Goal: Task Accomplishment & Management: Complete application form

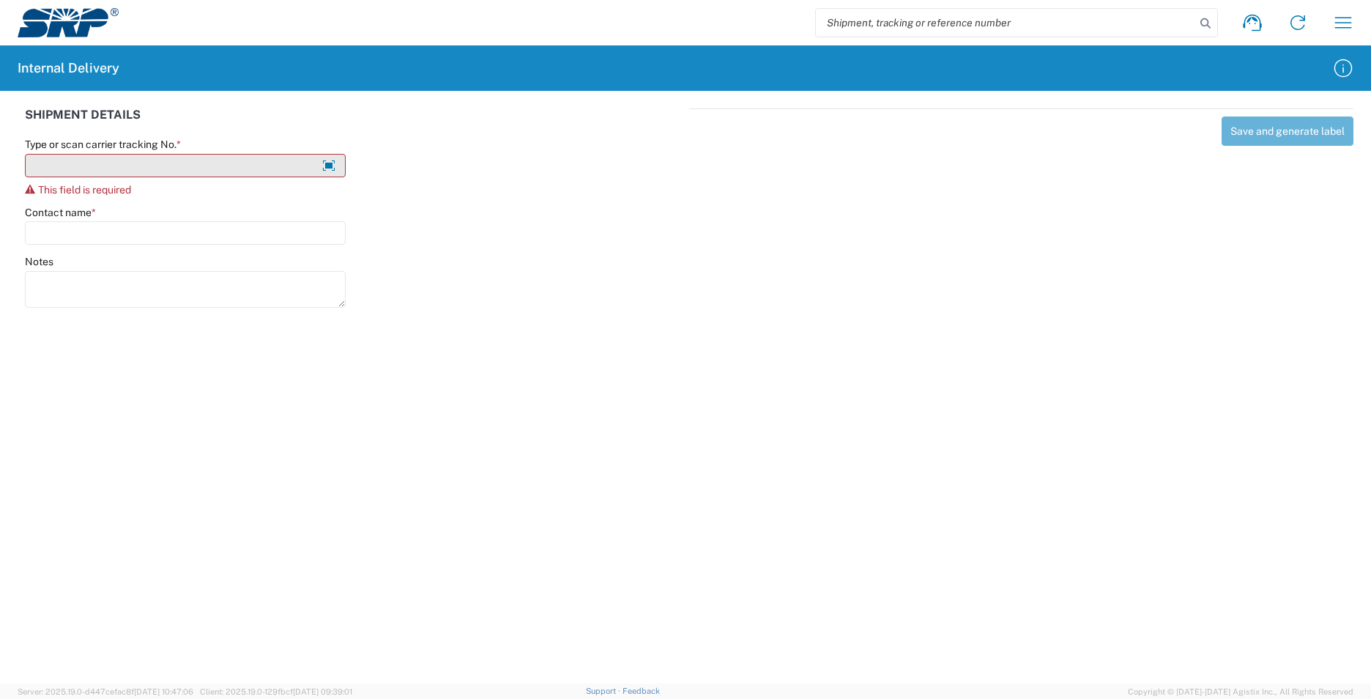
click at [149, 166] on input "Type or scan carrier tracking No. *" at bounding box center [185, 165] width 321 height 23
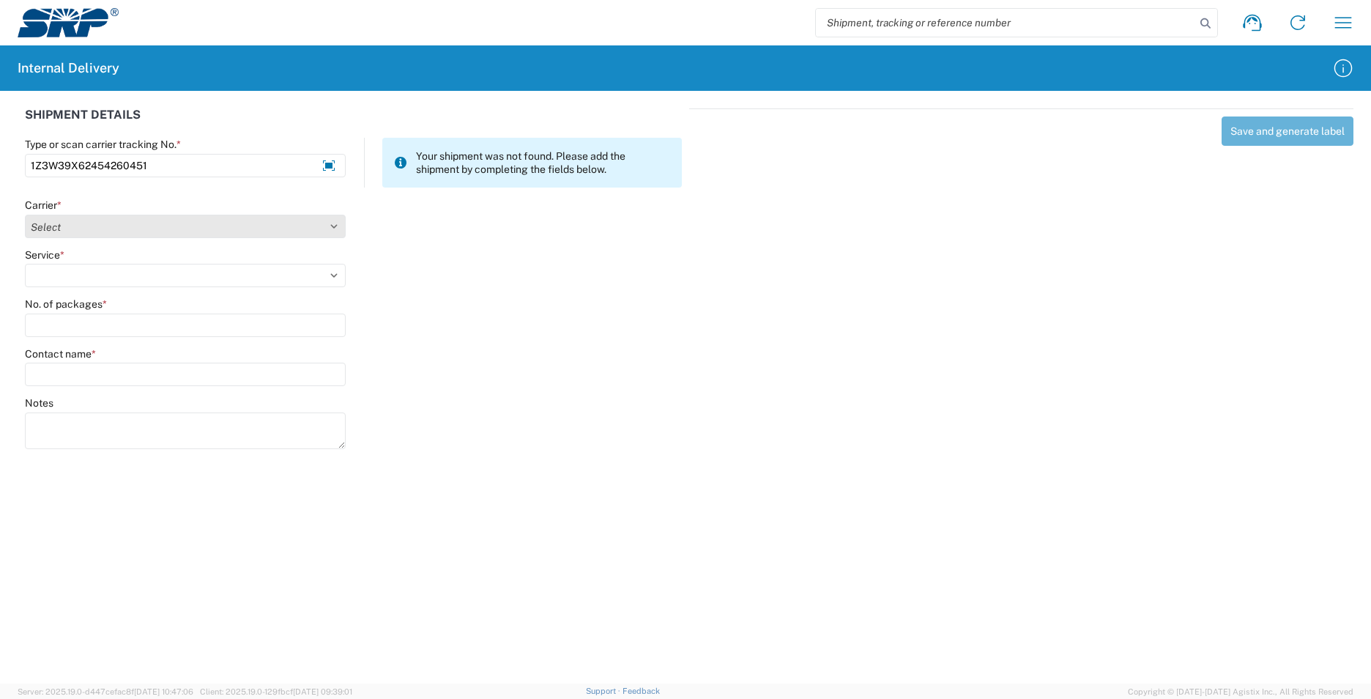
type input "1Z3W39X62454260451"
click at [331, 222] on select "Select Amazon Logistics ATI Trucking BC Dimerco Logistics Empire Southwest FedE…" at bounding box center [185, 226] width 321 height 23
select select "12"
click at [25, 215] on select "Select Amazon Logistics ATI Trucking BC Dimerco Logistics Empire Southwest FedE…" at bounding box center [185, 226] width 321 height 23
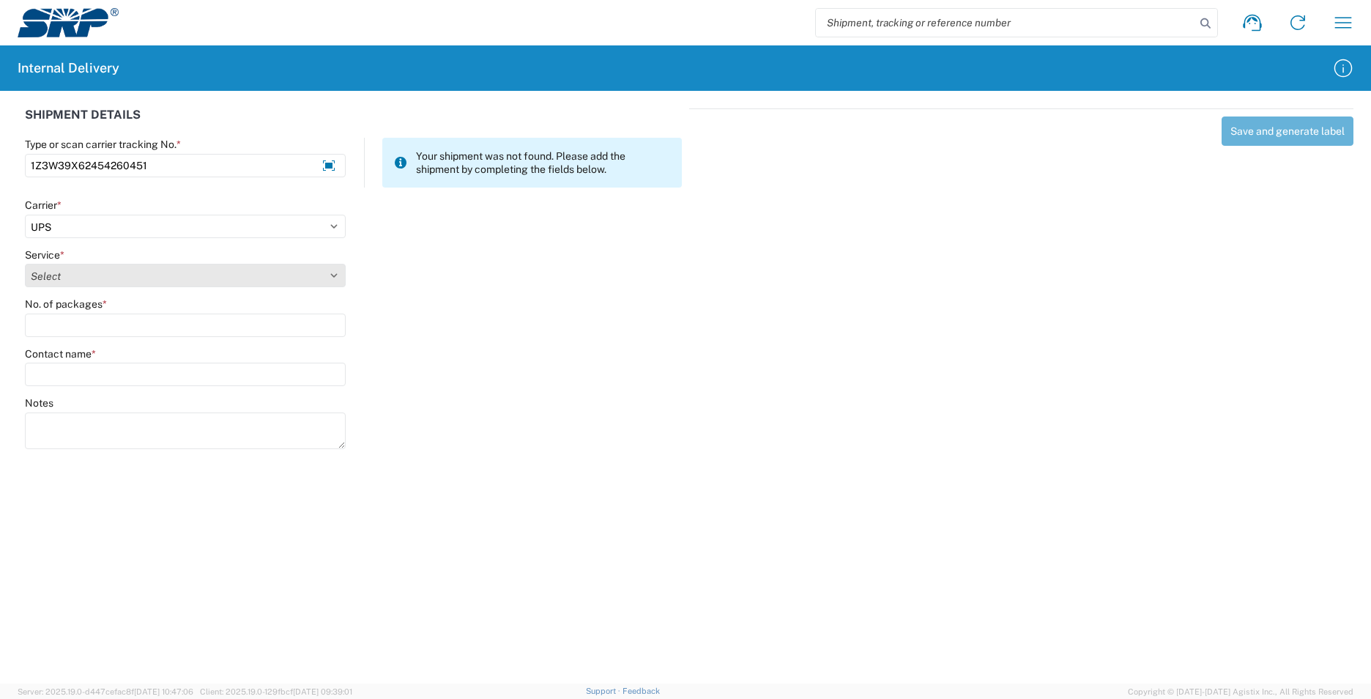
click at [341, 271] on select "Select 2nd Day Air 2nd Day Air A.M. 3 Day Select Basic BOUND PRINTED MATTER, UP…" at bounding box center [185, 275] width 321 height 23
select select "41"
click at [25, 264] on select "Select 2nd Day Air 2nd Day Air A.M. 3 Day Select Basic BOUND PRINTED MATTER, UP…" at bounding box center [185, 275] width 321 height 23
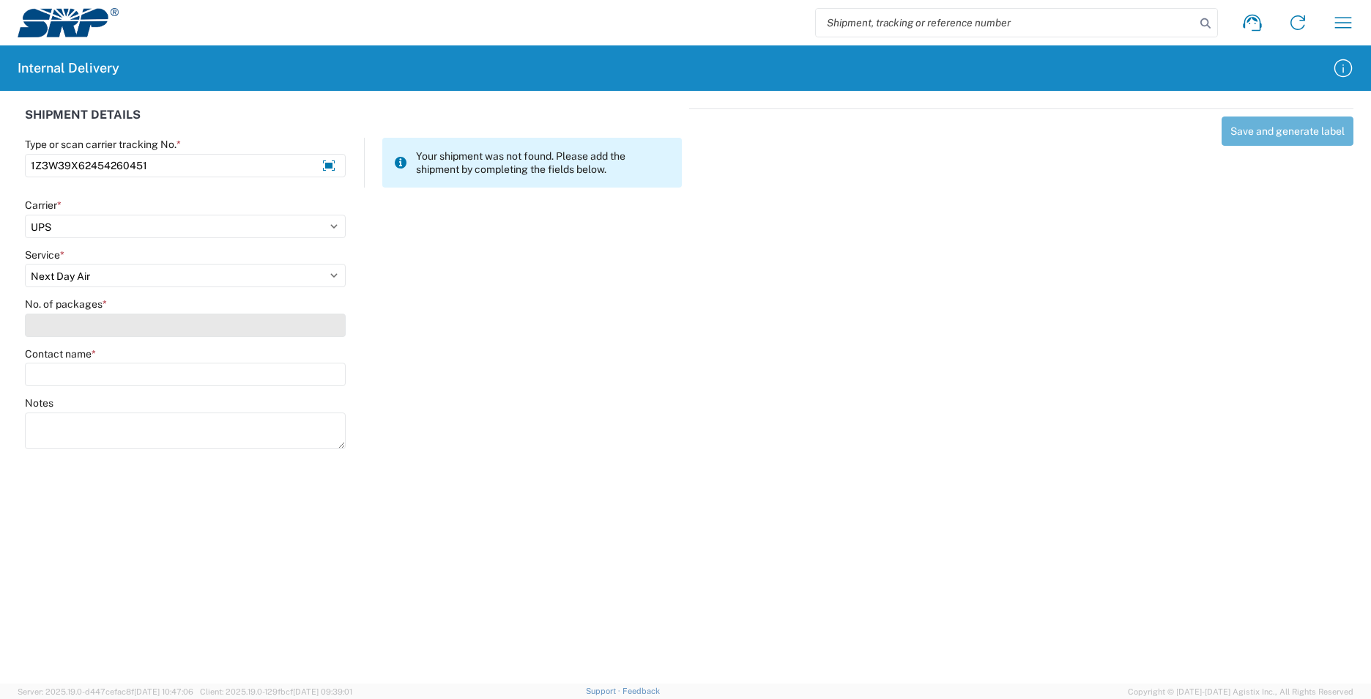
click at [153, 319] on input "No. of packages *" at bounding box center [185, 325] width 321 height 23
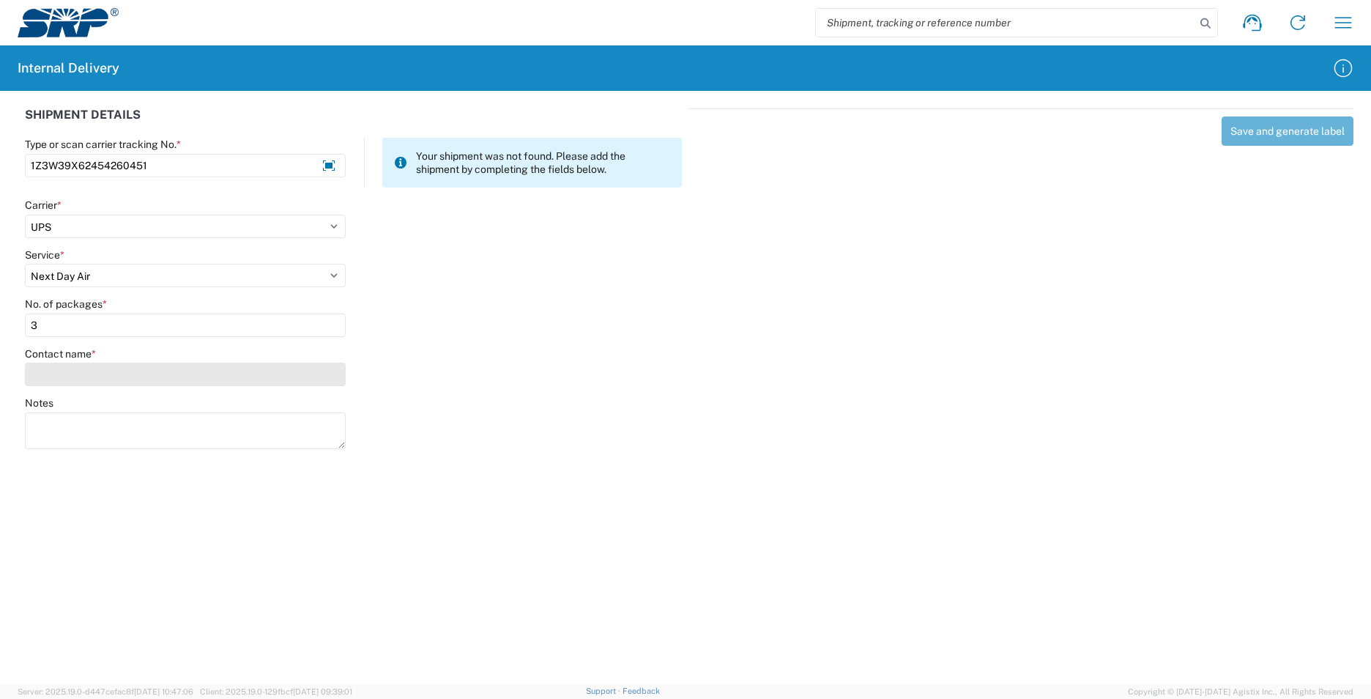
type input "3"
click at [155, 366] on input "Contact name *" at bounding box center [185, 374] width 321 height 23
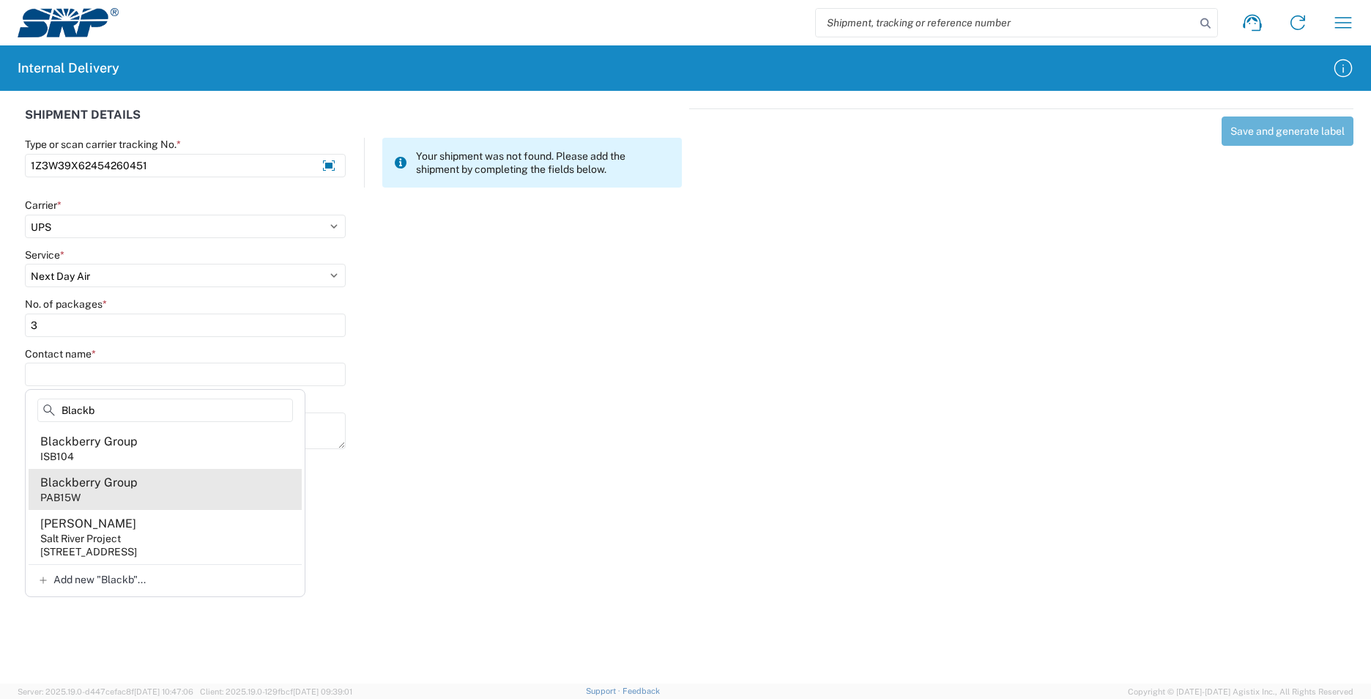
type input "Blackb"
click at [130, 497] on agx-address-suggestion-item "Blackberry Group PAB15W" at bounding box center [165, 489] width 273 height 41
type input "Blackberry Group"
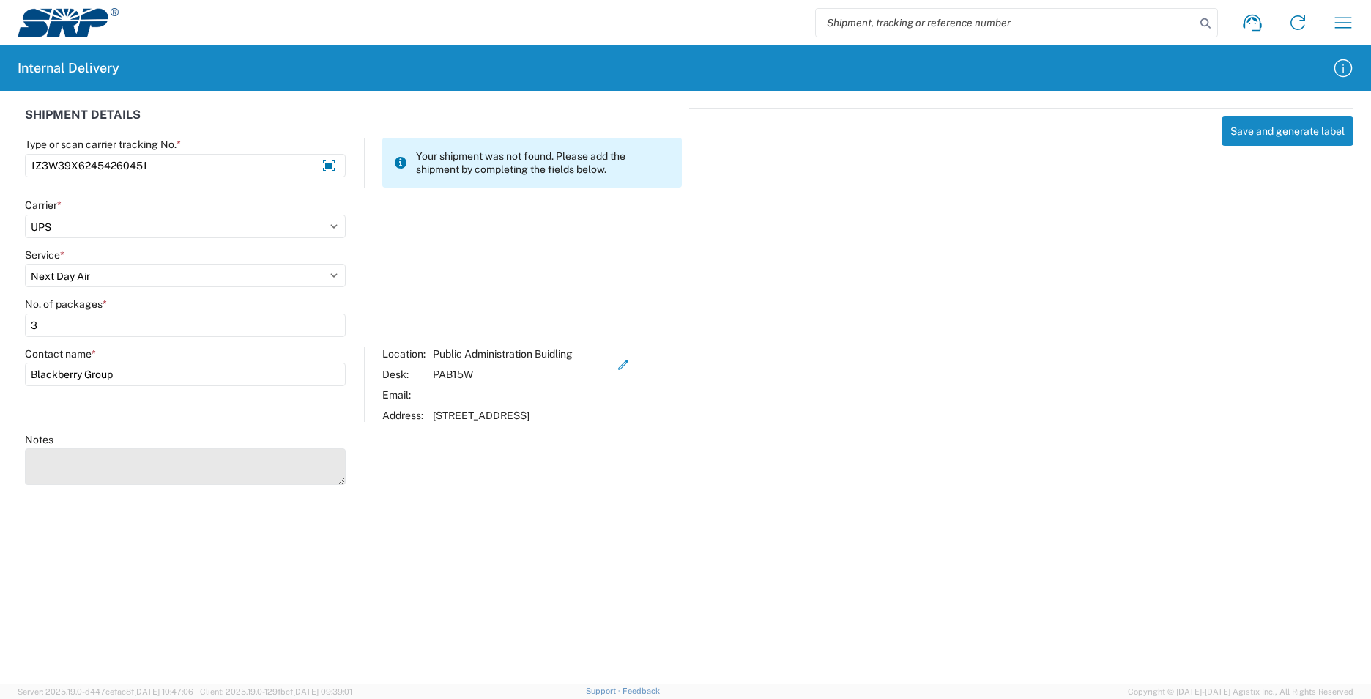
click at [141, 466] on textarea "Notes" at bounding box center [185, 466] width 321 height 37
type textarea "1Z4367572433967166 1Z3W39X62454290222"
click at [1263, 131] on button "Save and generate label" at bounding box center [1288, 130] width 132 height 29
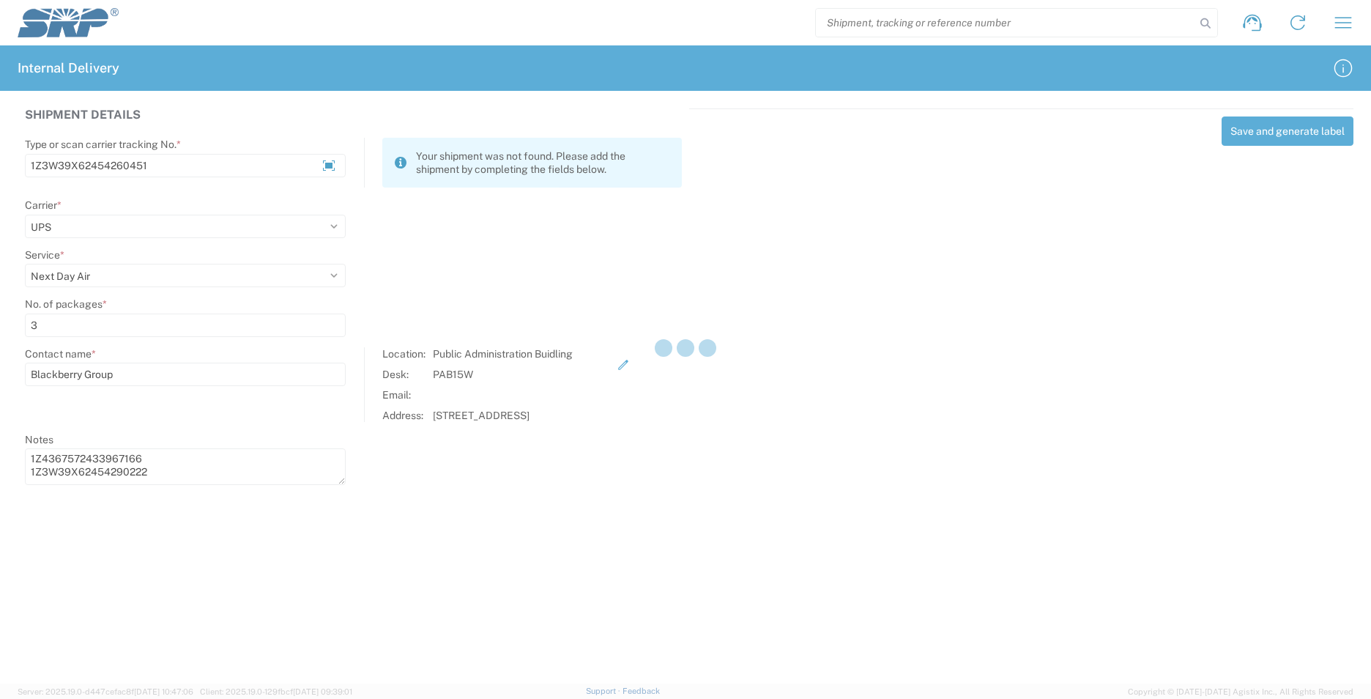
select select
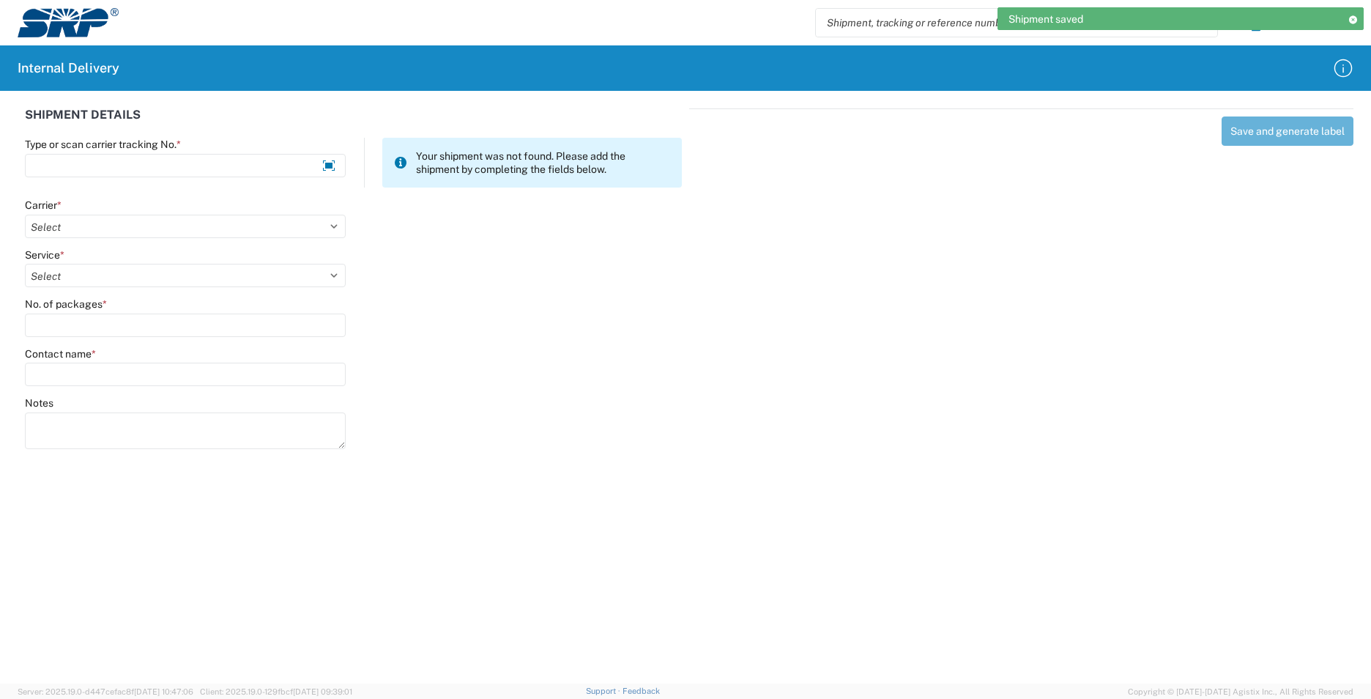
scroll to position [0, 0]
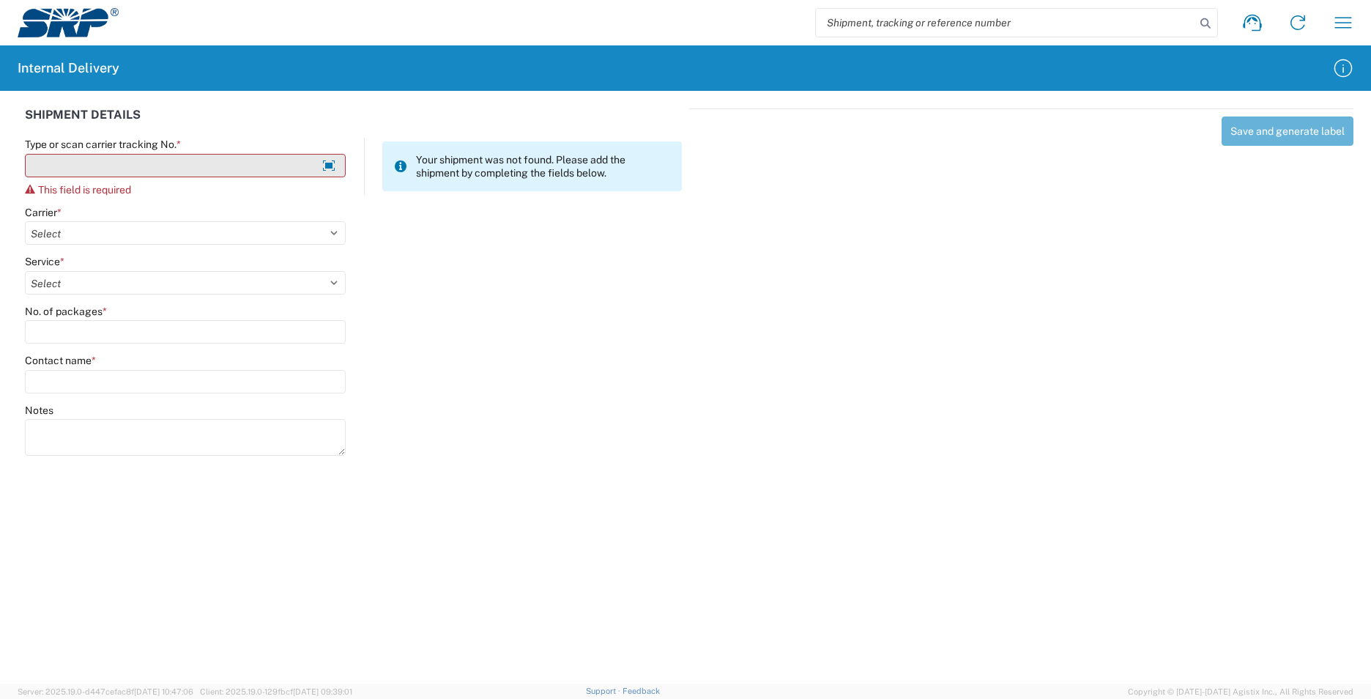
click at [78, 159] on input "Type or scan carrier tracking No. *" at bounding box center [185, 165] width 321 height 23
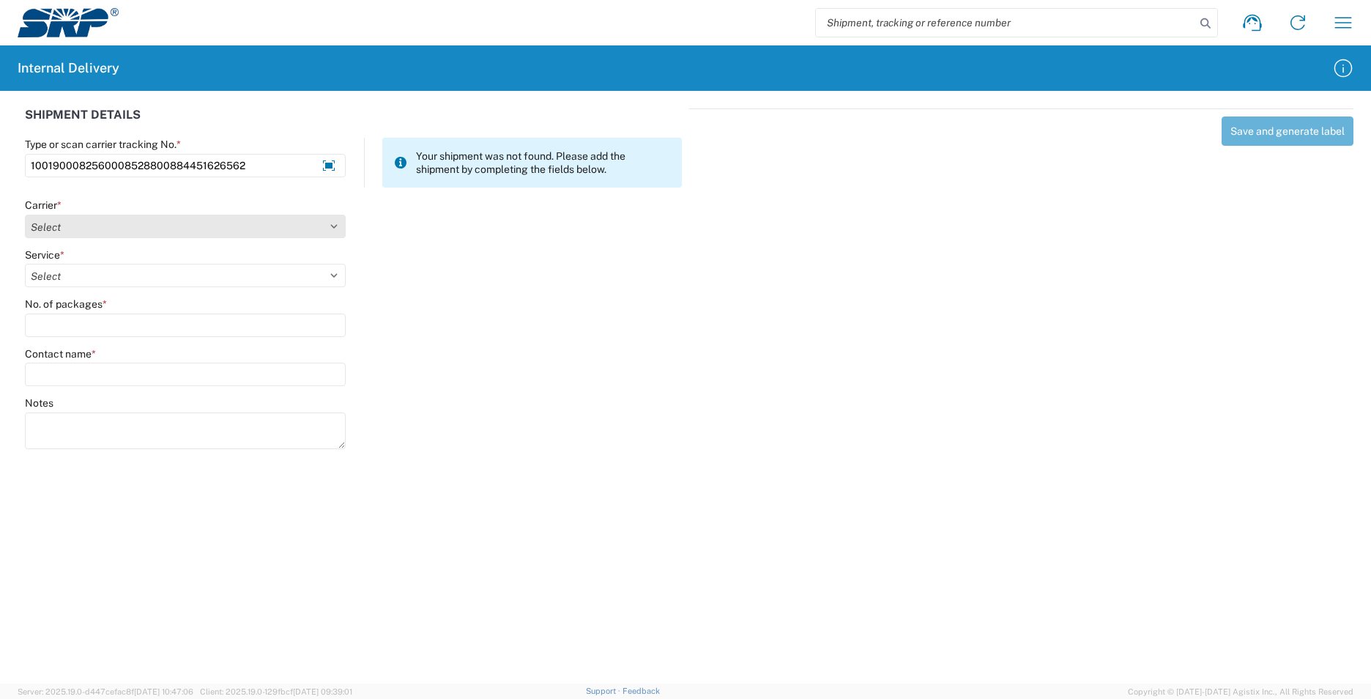
type input "1001900082560008528800884451626562"
click at [333, 229] on select "Select Amazon Logistics ATI Trucking BC Dimerco Logistics Empire Southwest FedE…" at bounding box center [185, 226] width 321 height 23
select select "5"
click at [25, 215] on select "Select Amazon Logistics ATI Trucking BC Dimerco Logistics Empire Southwest FedE…" at bounding box center [185, 226] width 321 height 23
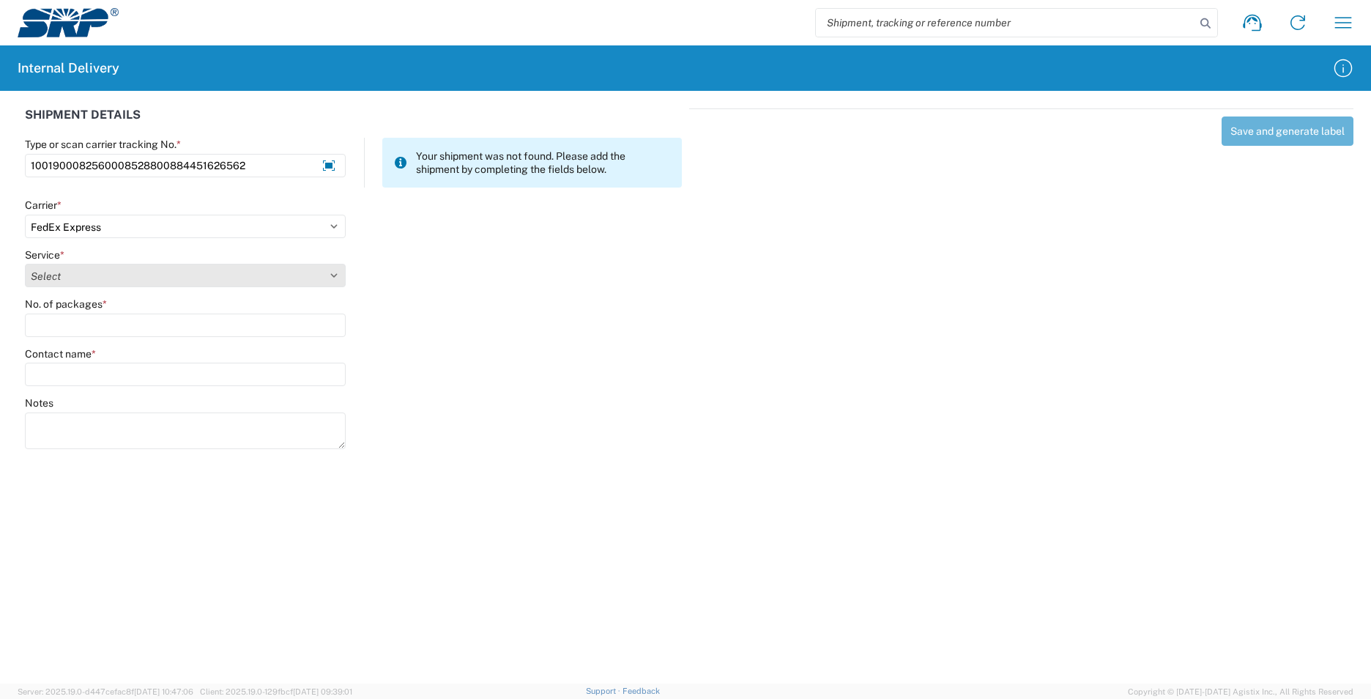
click at [333, 275] on select "Select 1Day Freight 2Day 2Day AM 2Day AM One Rate 2Day Freight 2Day One Rate 3 …" at bounding box center [185, 275] width 321 height 23
select select "8"
click at [25, 264] on select "Select 1Day Freight 2Day 2Day AM 2Day AM One Rate 2Day Freight 2Day One Rate 3 …" at bounding box center [185, 275] width 321 height 23
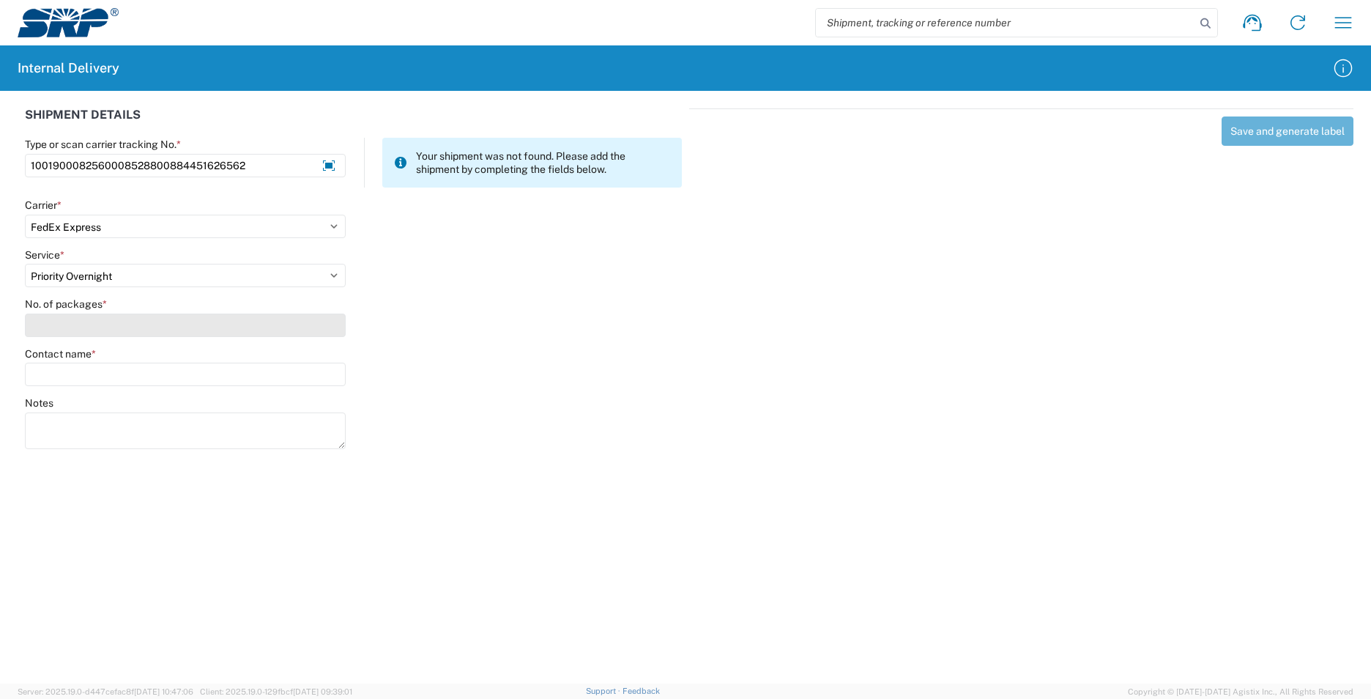
click at [151, 323] on input "No. of packages *" at bounding box center [185, 325] width 321 height 23
type input "2"
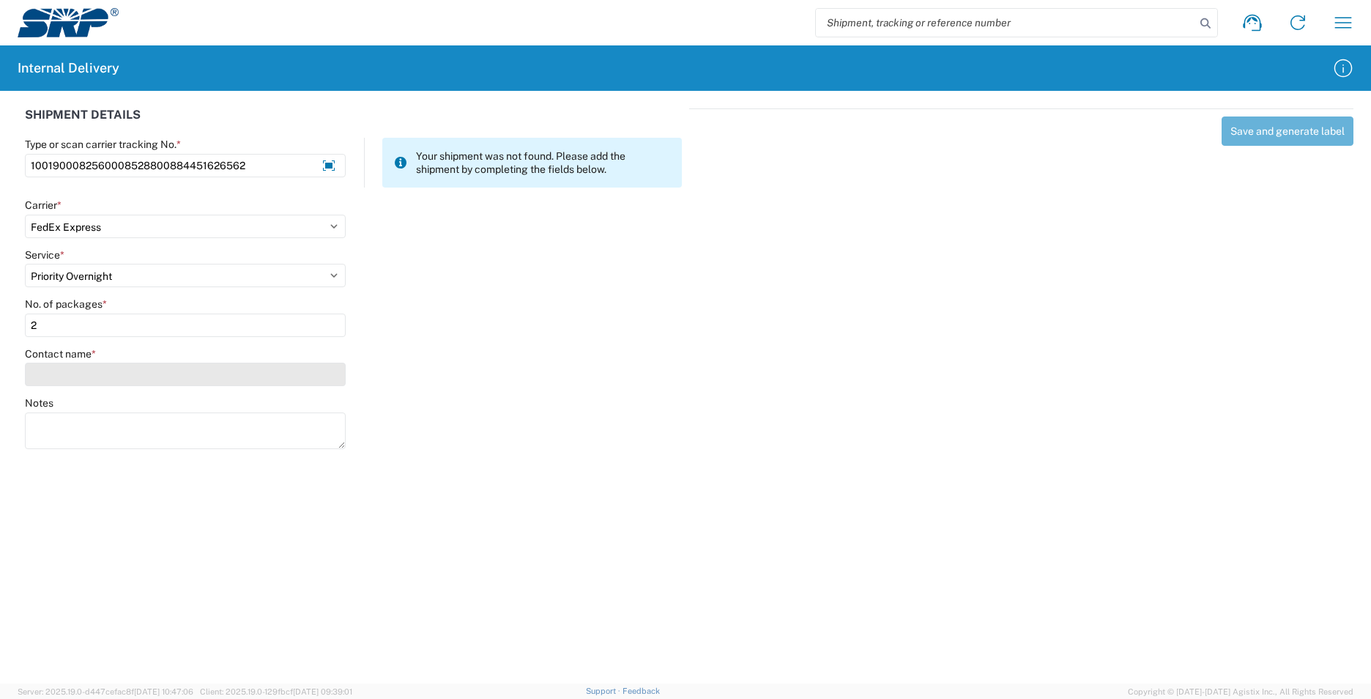
type input "2"
click at [163, 374] on input "Contact name *" at bounding box center [185, 374] width 321 height 23
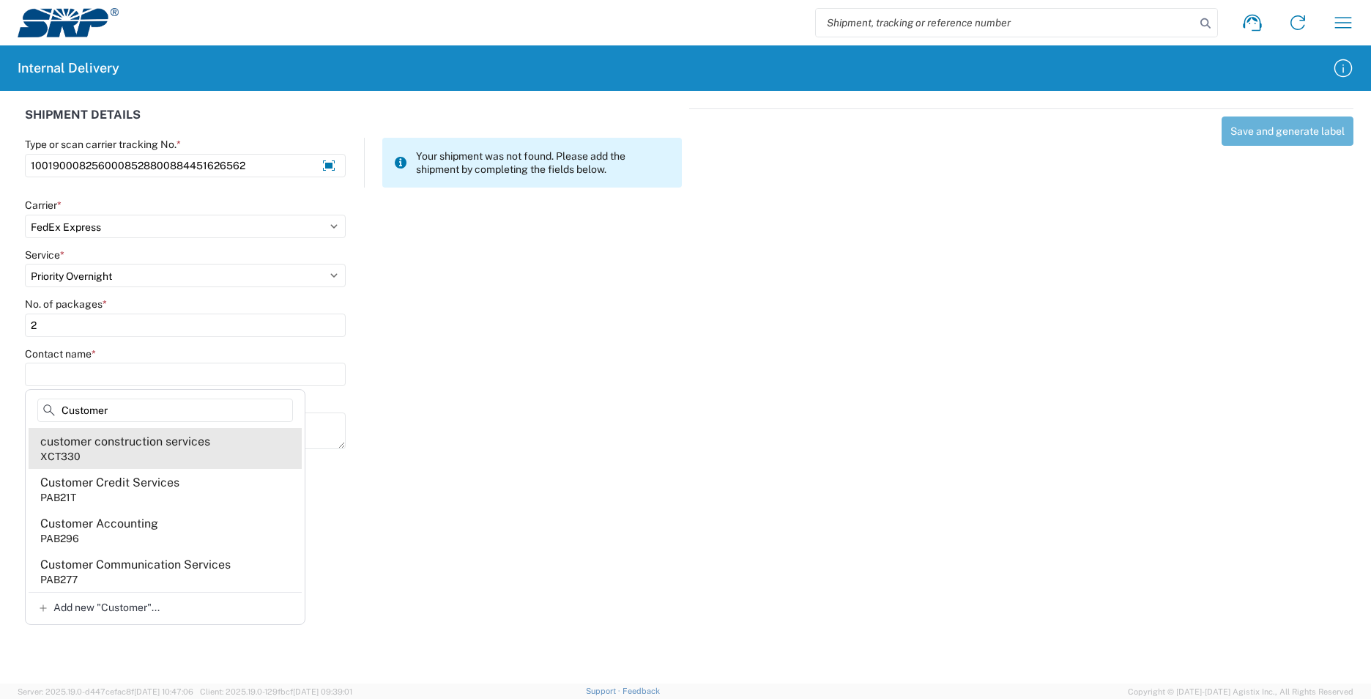
type input "Customer"
click at [155, 445] on div "customer construction services" at bounding box center [125, 442] width 170 height 16
type input "customer construction services"
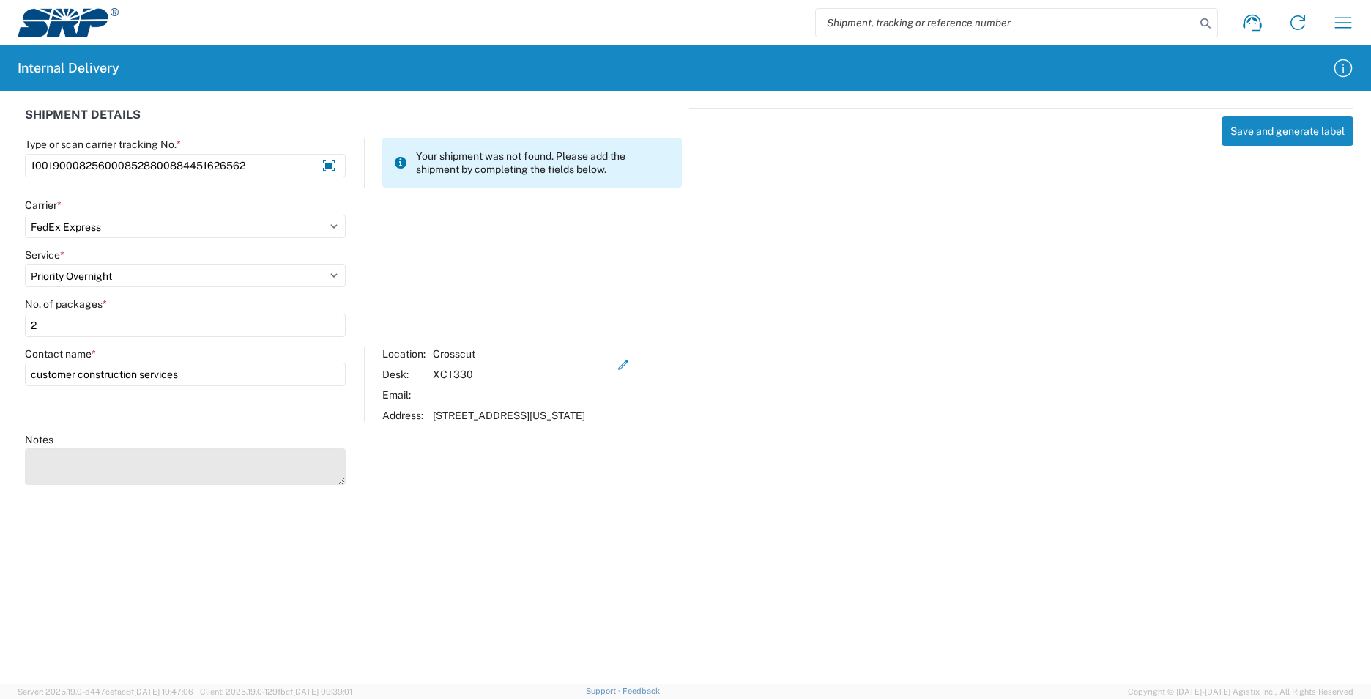
click at [148, 464] on textarea "Notes" at bounding box center [185, 466] width 321 height 37
type textarea "1"
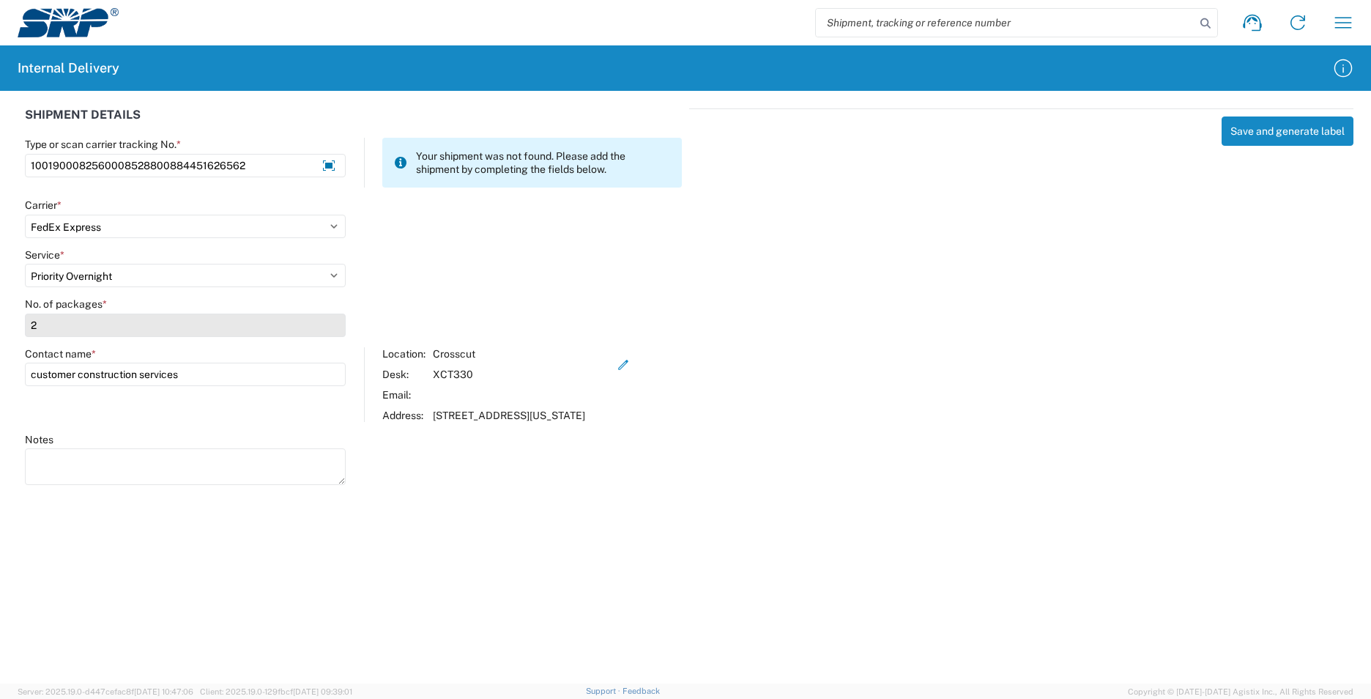
click at [53, 318] on input "2" at bounding box center [185, 325] width 321 height 23
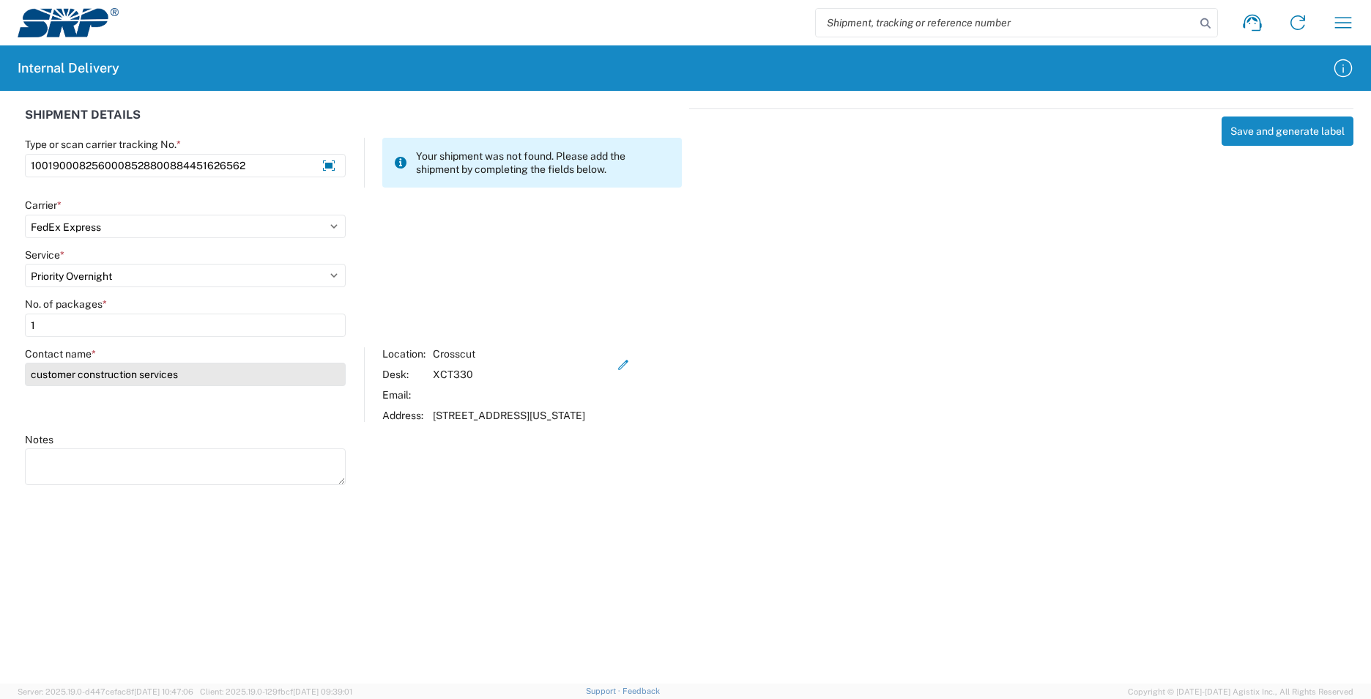
type input "1"
drag, startPoint x: 207, startPoint y: 374, endPoint x: 62, endPoint y: 358, distance: 145.9
click at [62, 358] on div "Contact name * customer construction services" at bounding box center [185, 367] width 321 height 40
click at [198, 375] on input "customer construction services" at bounding box center [185, 374] width 321 height 23
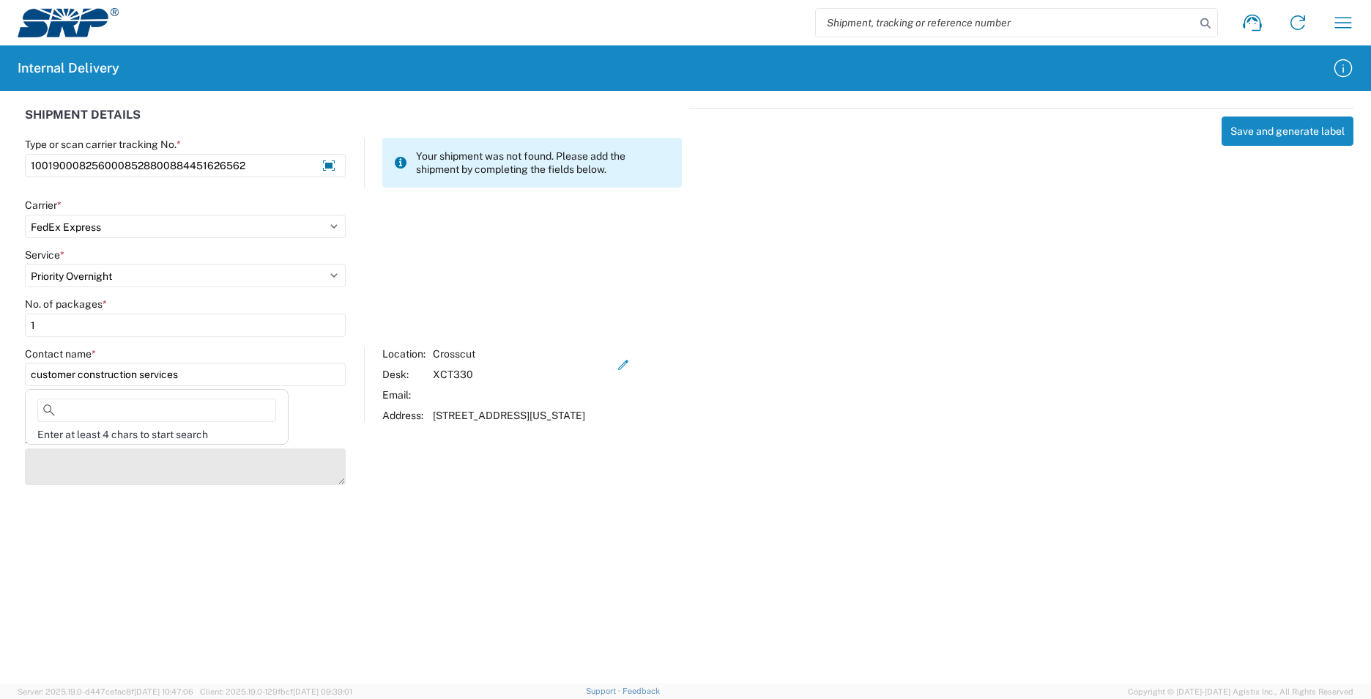
click at [236, 479] on textarea "Notes" at bounding box center [185, 466] width 321 height 37
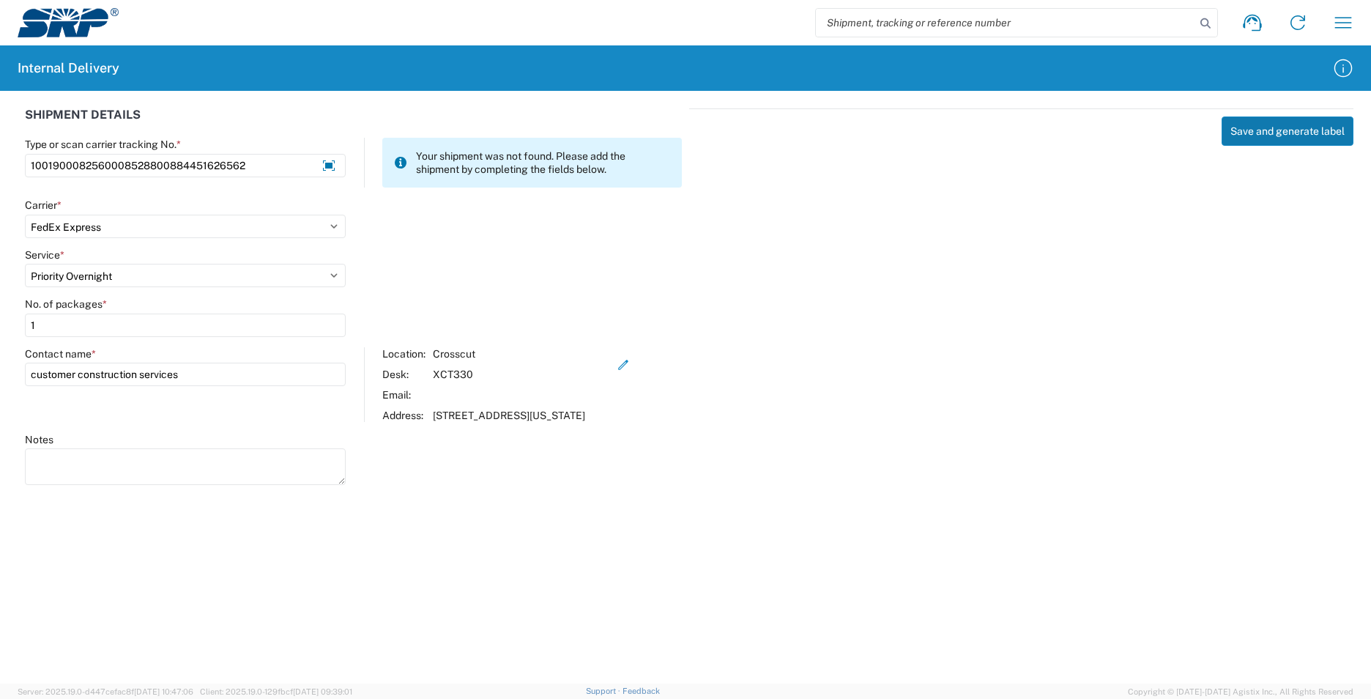
click at [1272, 136] on button "Save and generate label" at bounding box center [1288, 130] width 132 height 29
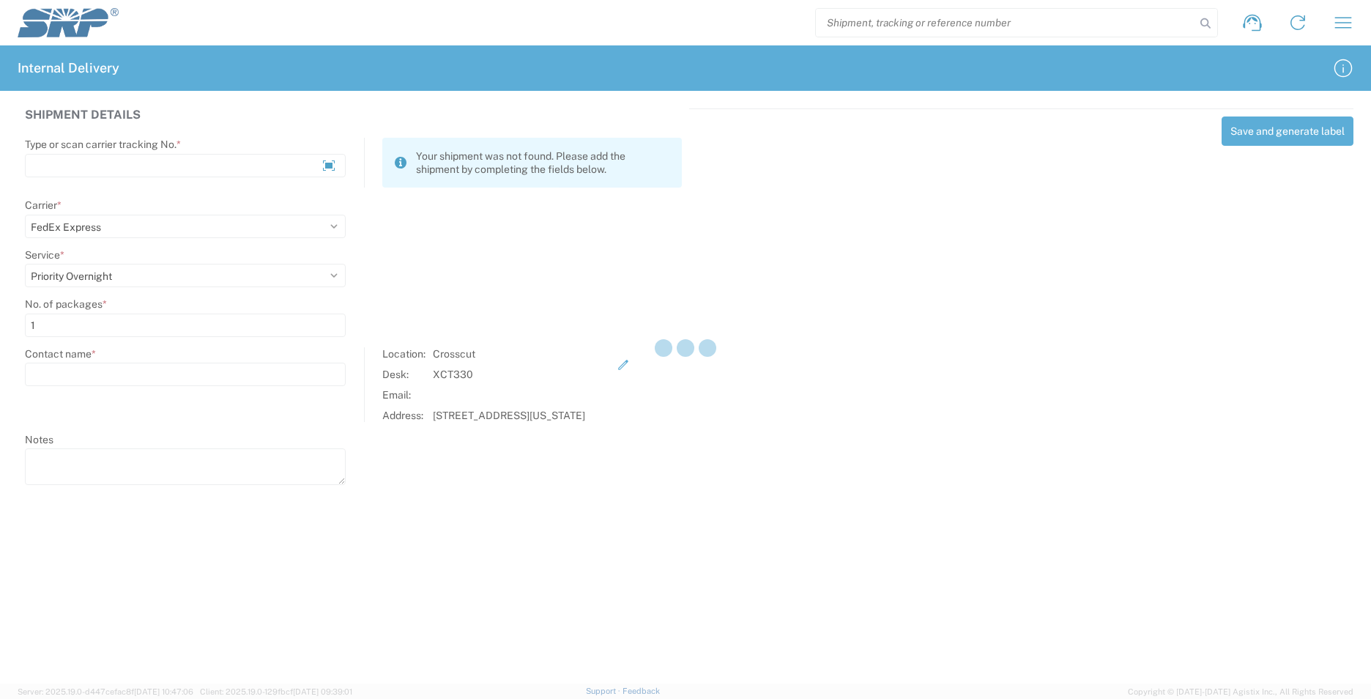
select select
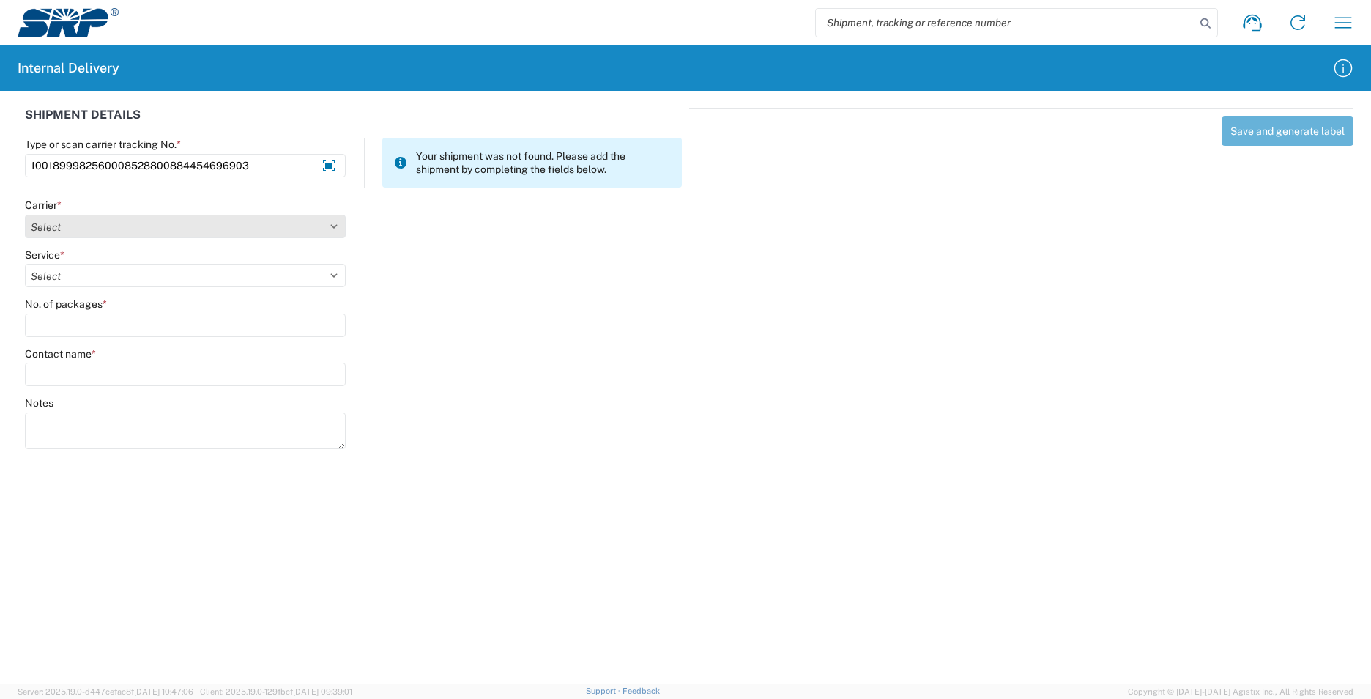
type input "1001899982560008528800884454696903"
click at [331, 224] on select "Select Amazon Logistics ATI Trucking BC Dimerco Logistics Empire Southwest FedE…" at bounding box center [185, 226] width 321 height 23
select select "5"
click at [25, 215] on select "Select Amazon Logistics ATI Trucking BC Dimerco Logistics Empire Southwest FedE…" at bounding box center [185, 226] width 321 height 23
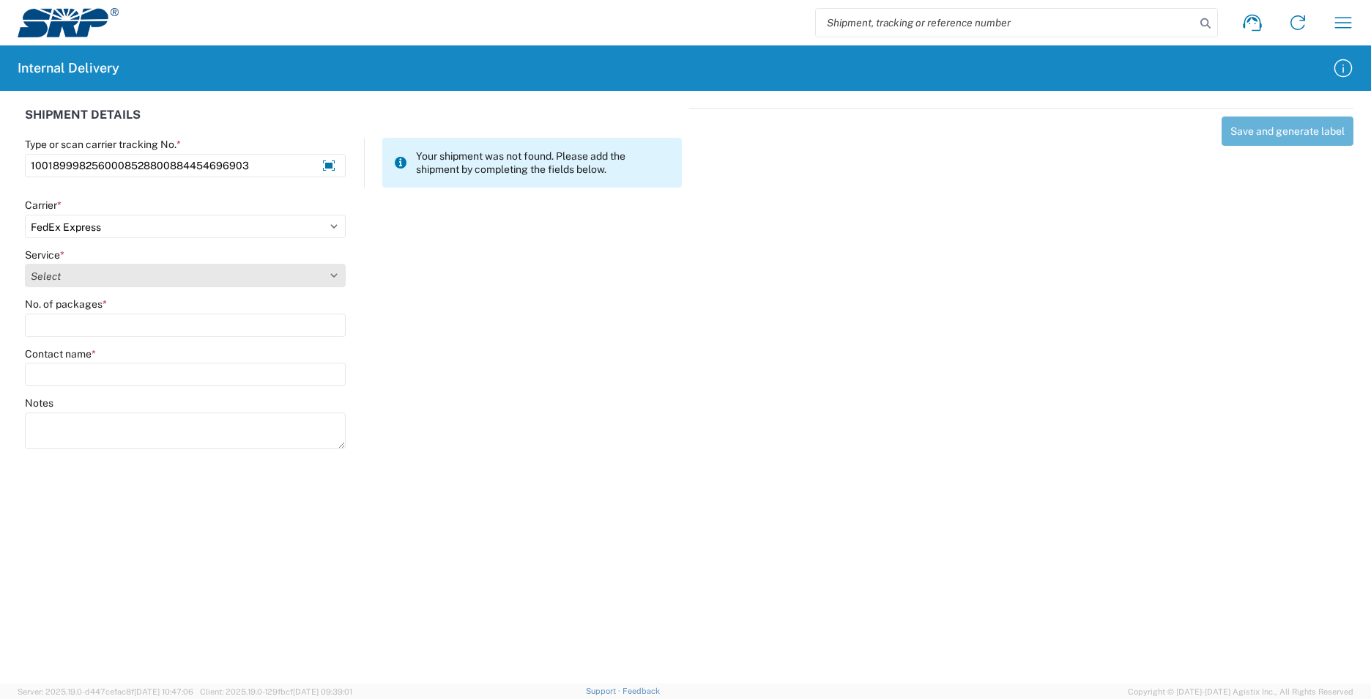
click at [336, 273] on select "Select 1Day Freight 2Day 2Day AM 2Day AM One Rate 2Day Freight 2Day One Rate 3 …" at bounding box center [185, 275] width 321 height 23
select select "8"
click at [25, 264] on select "Select 1Day Freight 2Day 2Day AM 2Day AM One Rate 2Day Freight 2Day One Rate 3 …" at bounding box center [185, 275] width 321 height 23
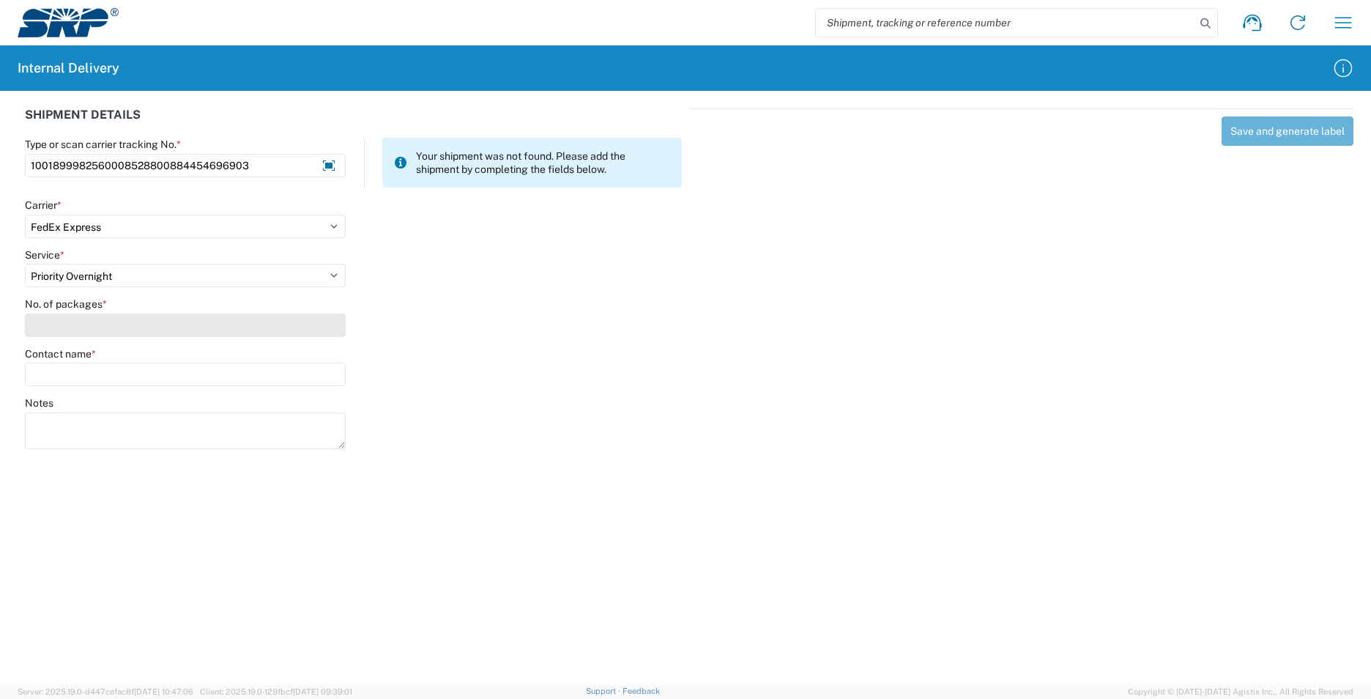
click at [129, 315] on input "No. of packages *" at bounding box center [185, 325] width 321 height 23
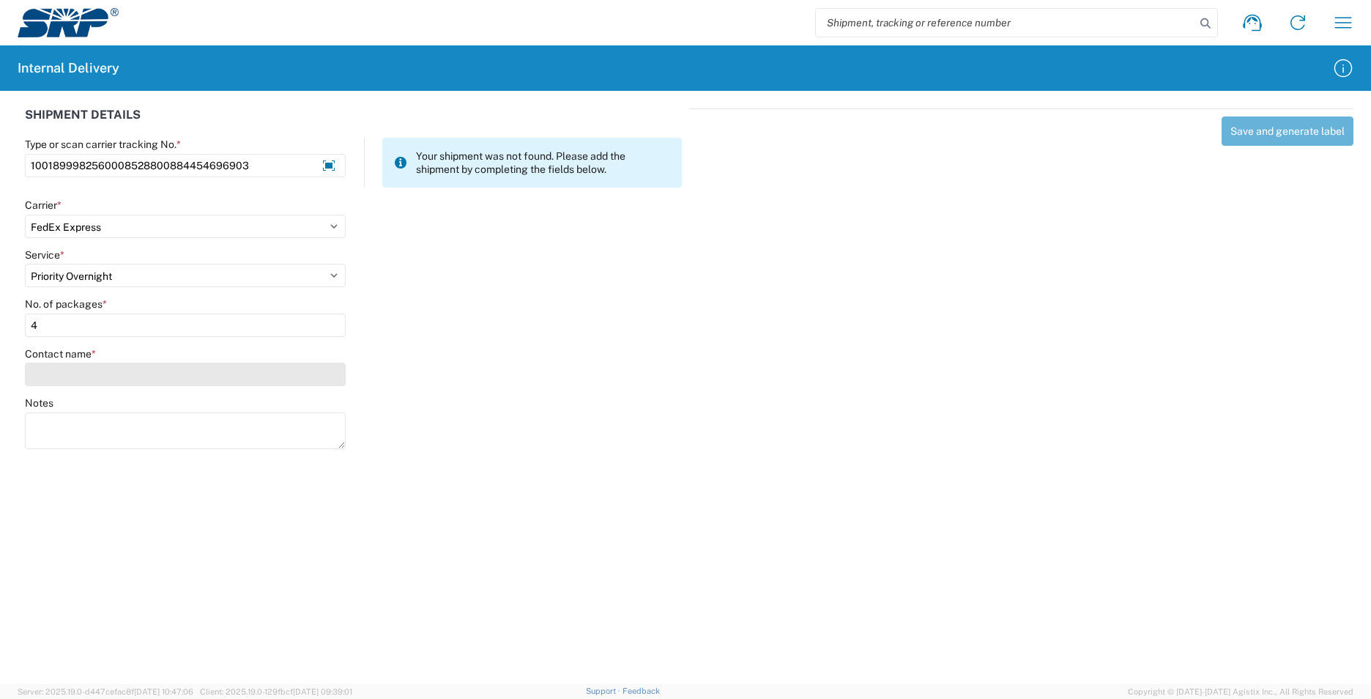
type input "4"
click at [127, 377] on input "Contact name *" at bounding box center [185, 374] width 321 height 23
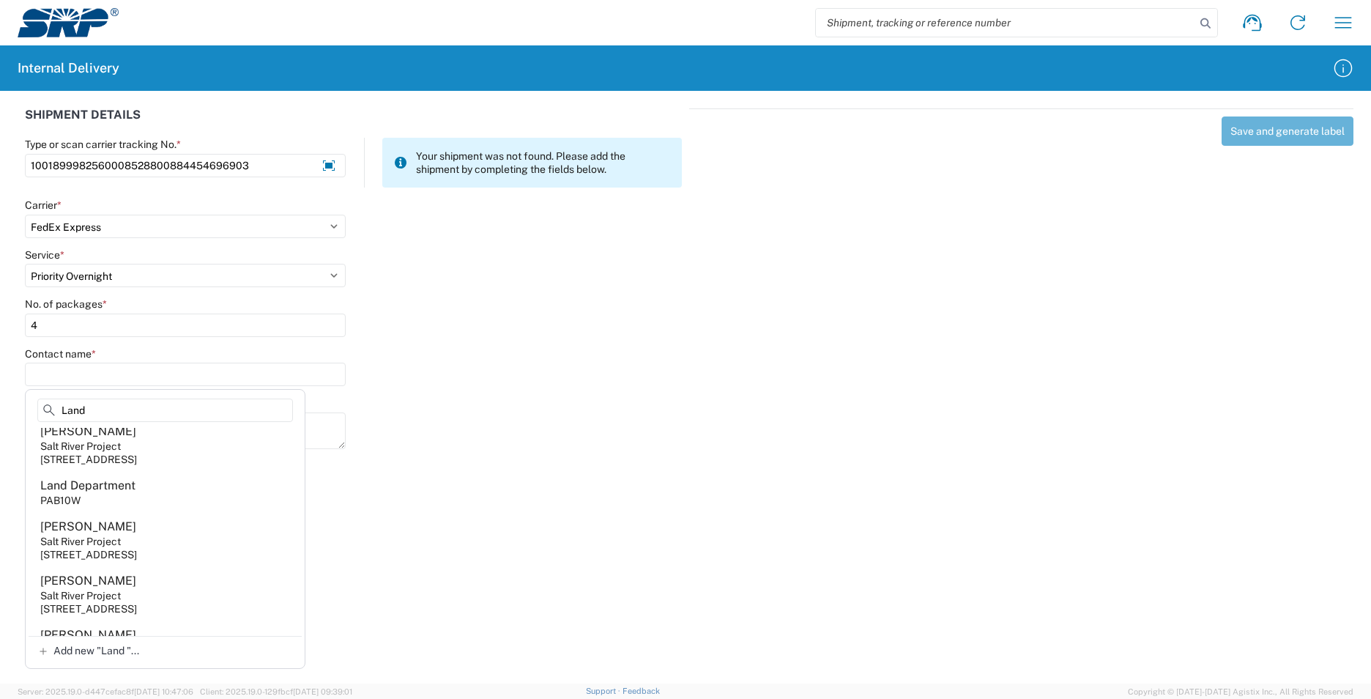
scroll to position [952, 0]
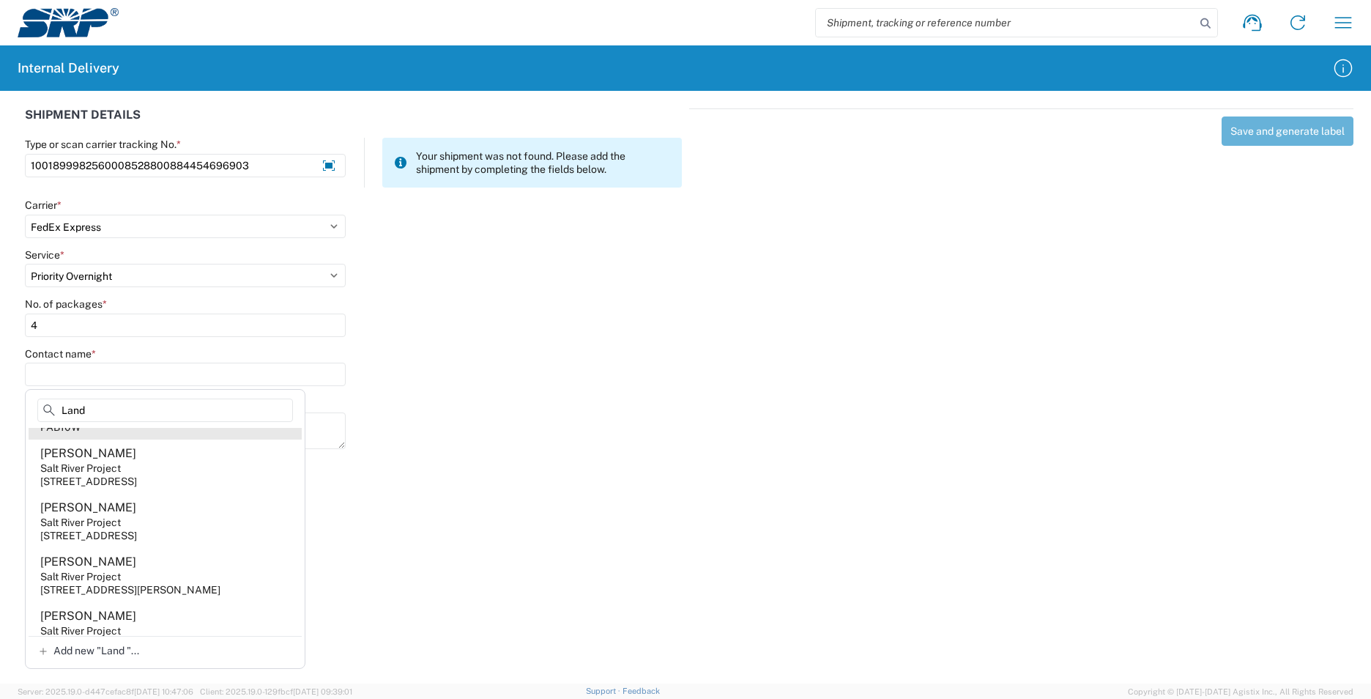
type input "Land"
click at [121, 440] on agx-address-suggestion-item "Land Department PAB10W" at bounding box center [165, 419] width 273 height 41
type input "Land Department"
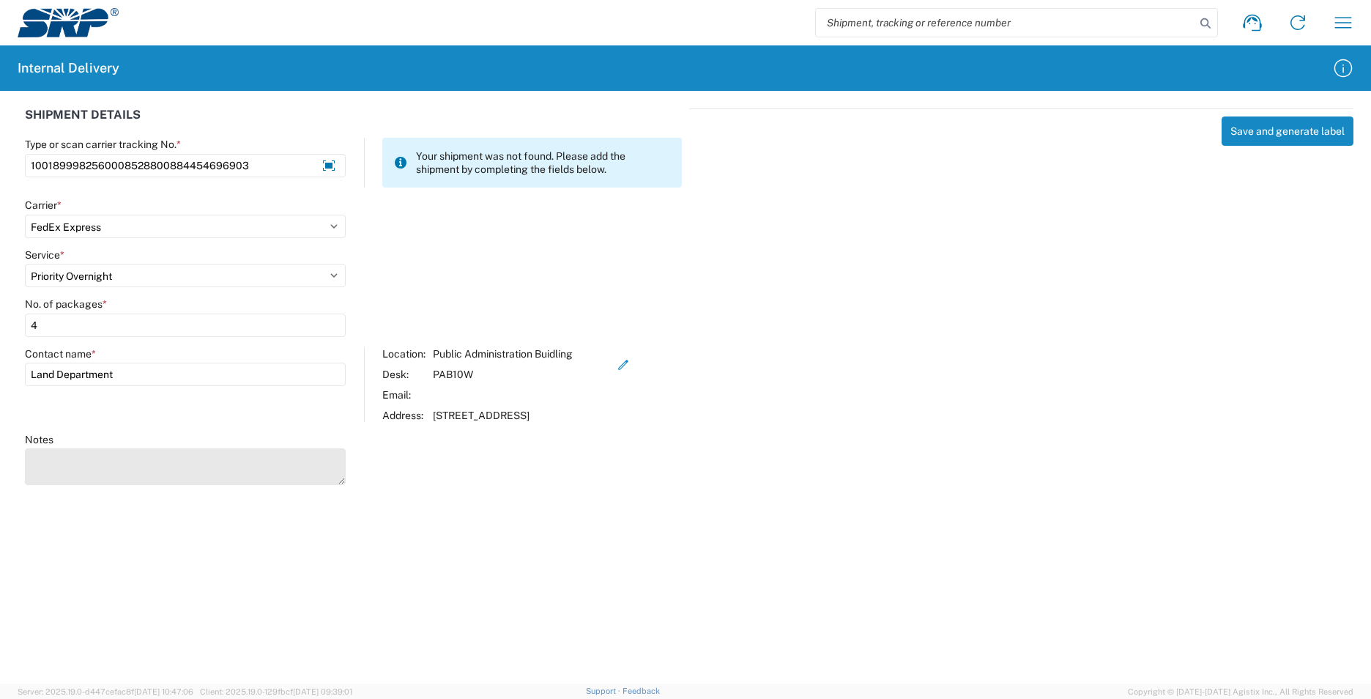
click at [97, 465] on textarea "Notes" at bounding box center [185, 466] width 321 height 37
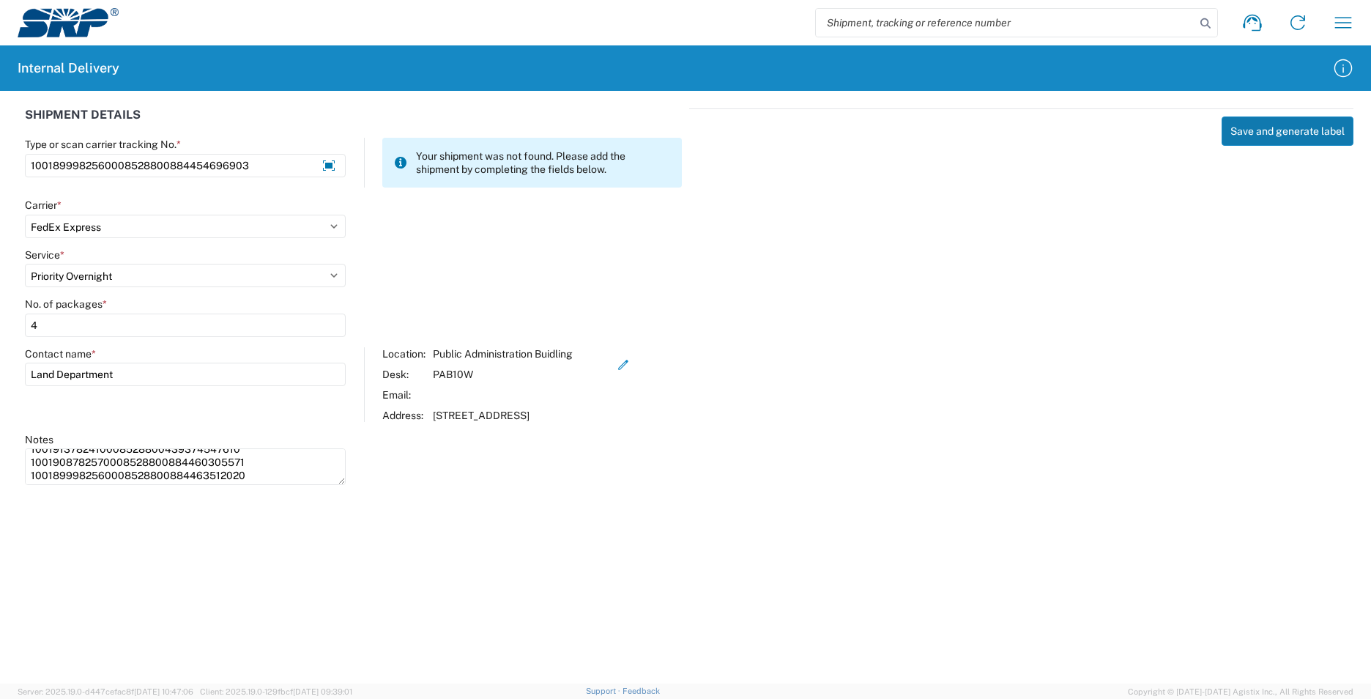
type textarea "1001913782410008528800439374547610 1001908782570008528800884460305571 100189998…"
click at [1268, 133] on button "Save and generate label" at bounding box center [1288, 130] width 132 height 29
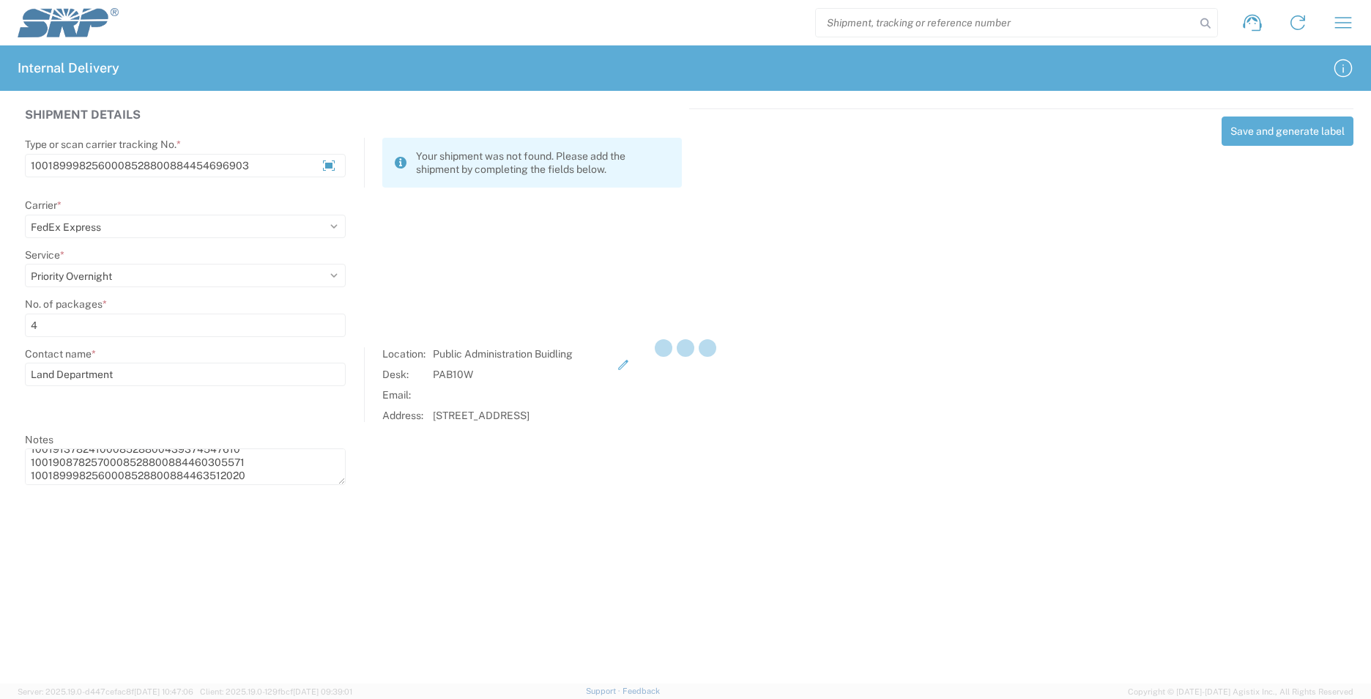
select select
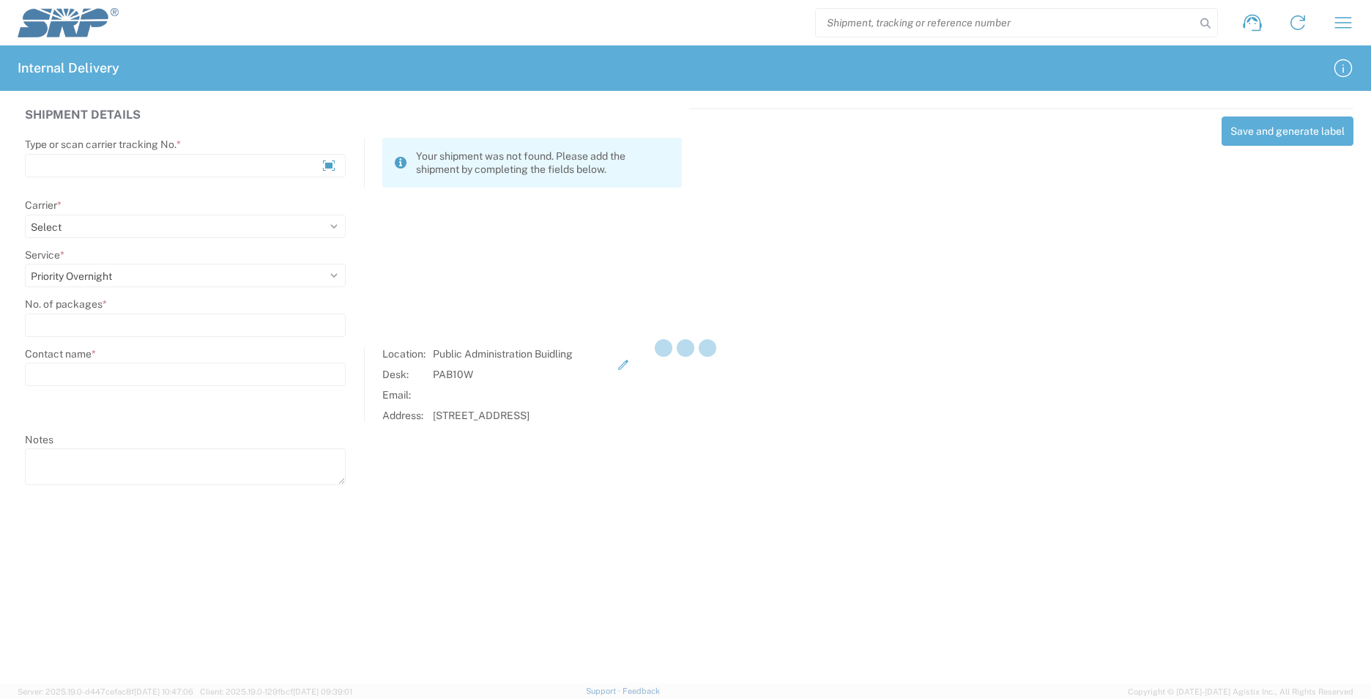
scroll to position [0, 0]
select select
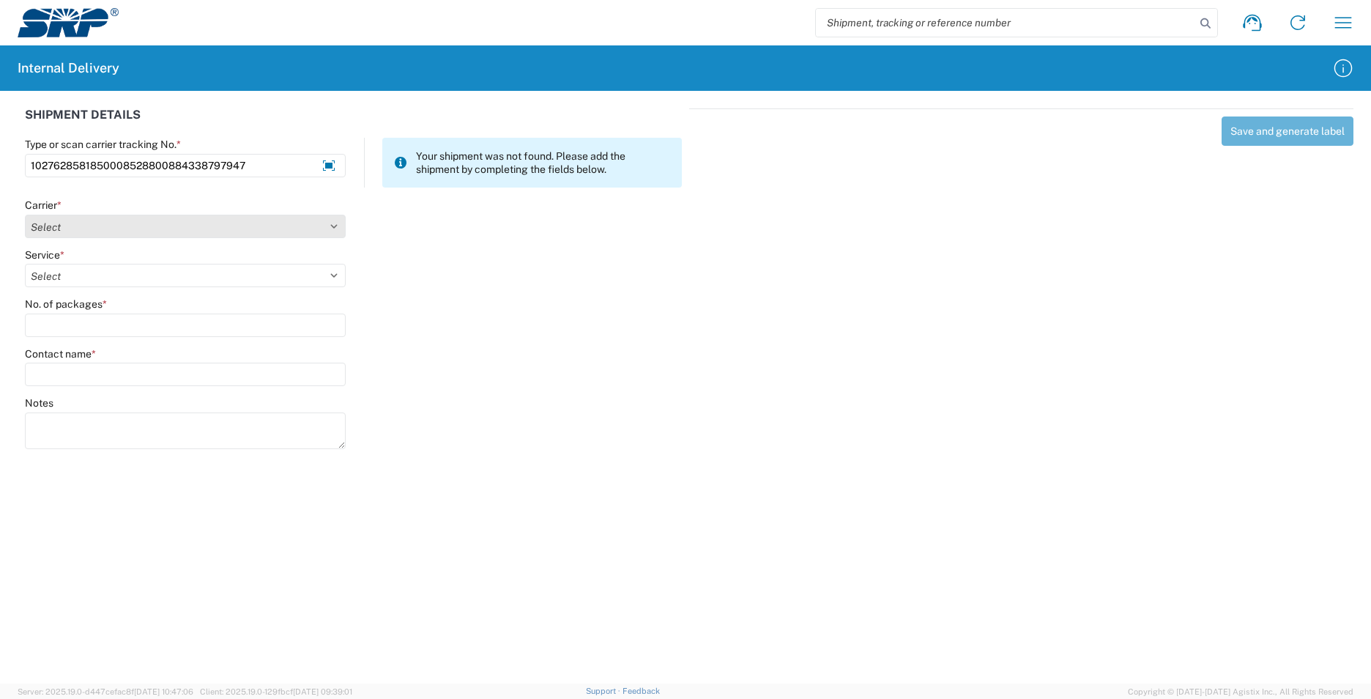
type input "1027628581850008528800884338797947"
click at [334, 225] on select "Select Amazon Logistics ATI Trucking BC Dimerco Logistics Empire Southwest FedE…" at bounding box center [185, 226] width 321 height 23
select select "5"
click at [25, 215] on select "Select Amazon Logistics ATI Trucking BC Dimerco Logistics Empire Southwest FedE…" at bounding box center [185, 226] width 321 height 23
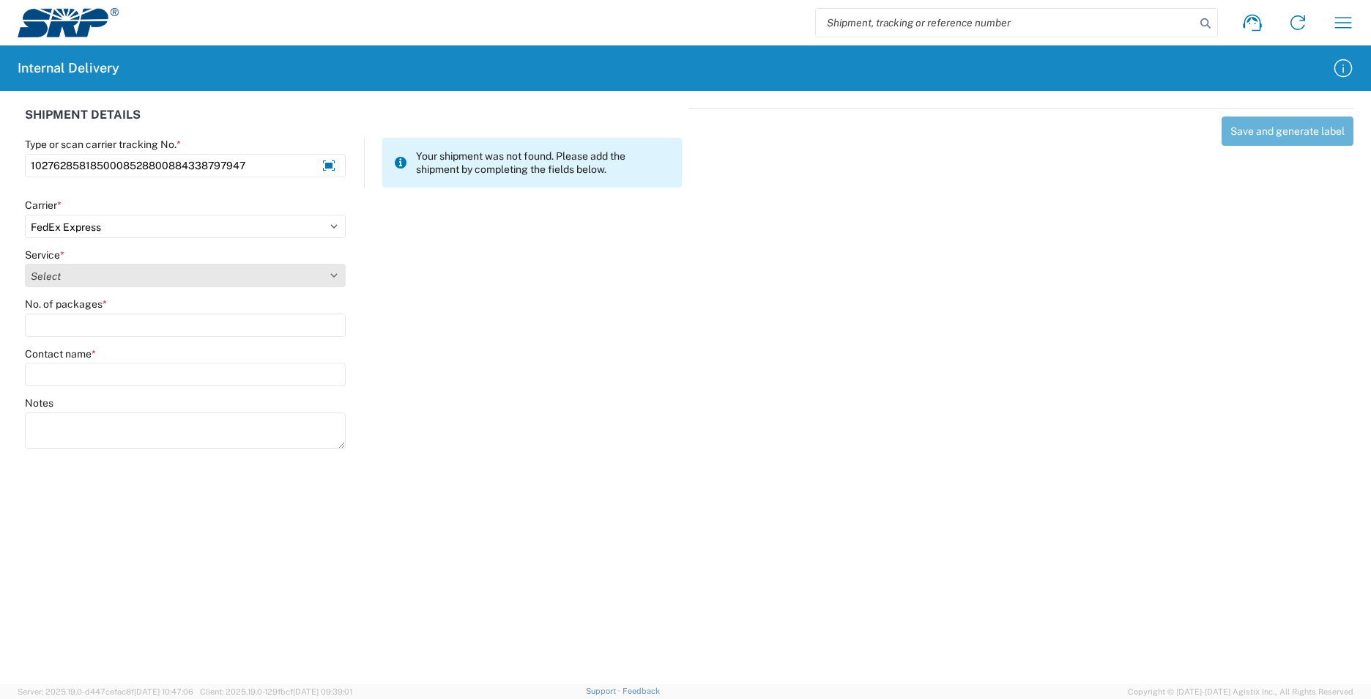
click at [341, 271] on select "Select 1Day Freight 2Day 2Day AM 2Day AM One Rate 2Day Freight 2Day One Rate 3 …" at bounding box center [185, 275] width 321 height 23
select select "9"
click at [25, 264] on select "Select 1Day Freight 2Day 2Day AM 2Day AM One Rate 2Day Freight 2Day One Rate 3 …" at bounding box center [185, 275] width 321 height 23
click at [152, 338] on agx-form-control-wrapper-v2 "No. of packages *" at bounding box center [186, 322] width 336 height 50
click at [162, 308] on div "No. of packages *" at bounding box center [185, 303] width 321 height 13
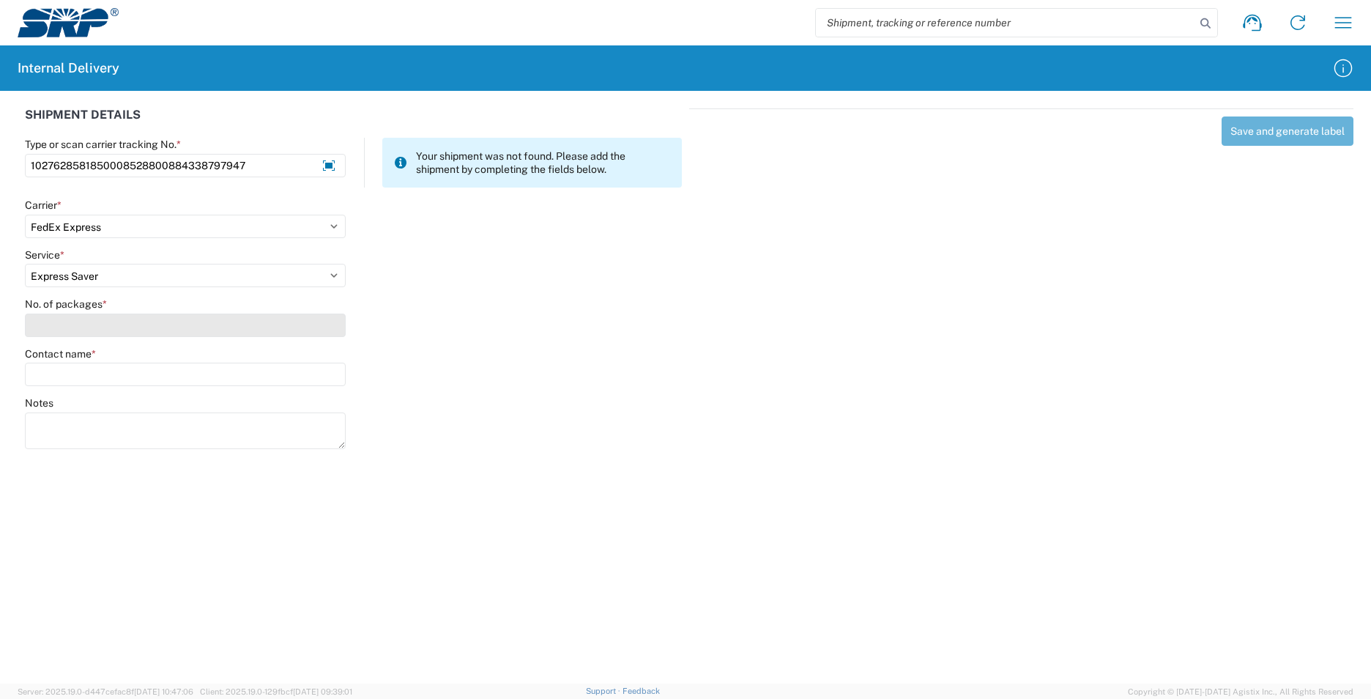
click at [163, 316] on input "No. of packages *" at bounding box center [185, 325] width 321 height 23
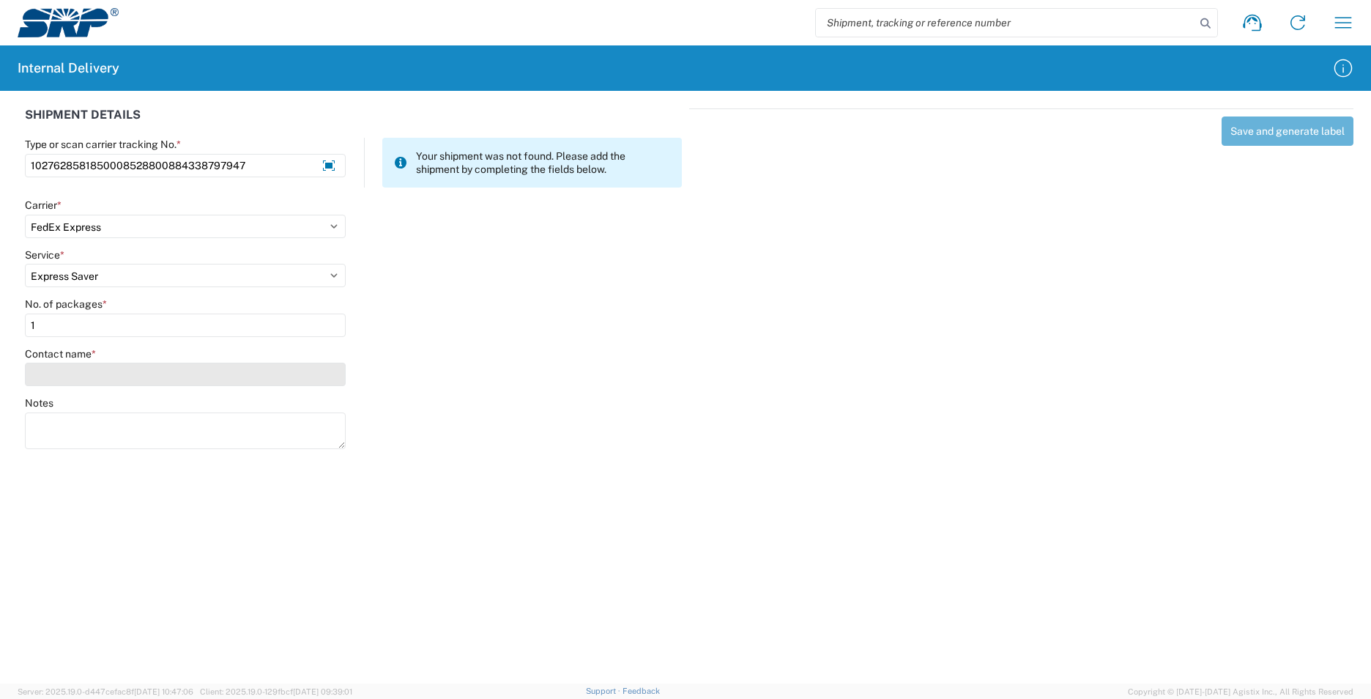
type input "1"
click at [136, 372] on input "Contact name *" at bounding box center [185, 374] width 321 height 23
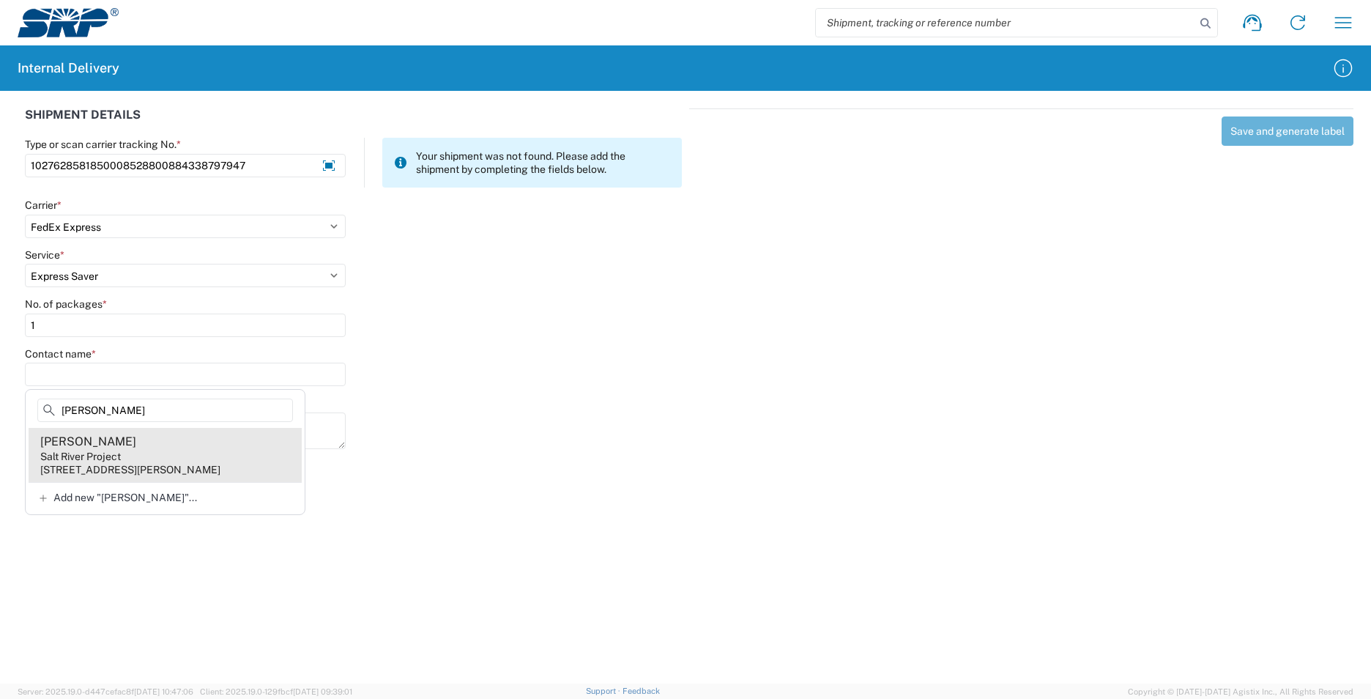
type input "[PERSON_NAME]"
click at [122, 431] on agx-address-suggestion-item "[PERSON_NAME] Salt River Project [STREET_ADDRESS][PERSON_NAME]" at bounding box center [165, 455] width 273 height 54
type input "[PERSON_NAME]"
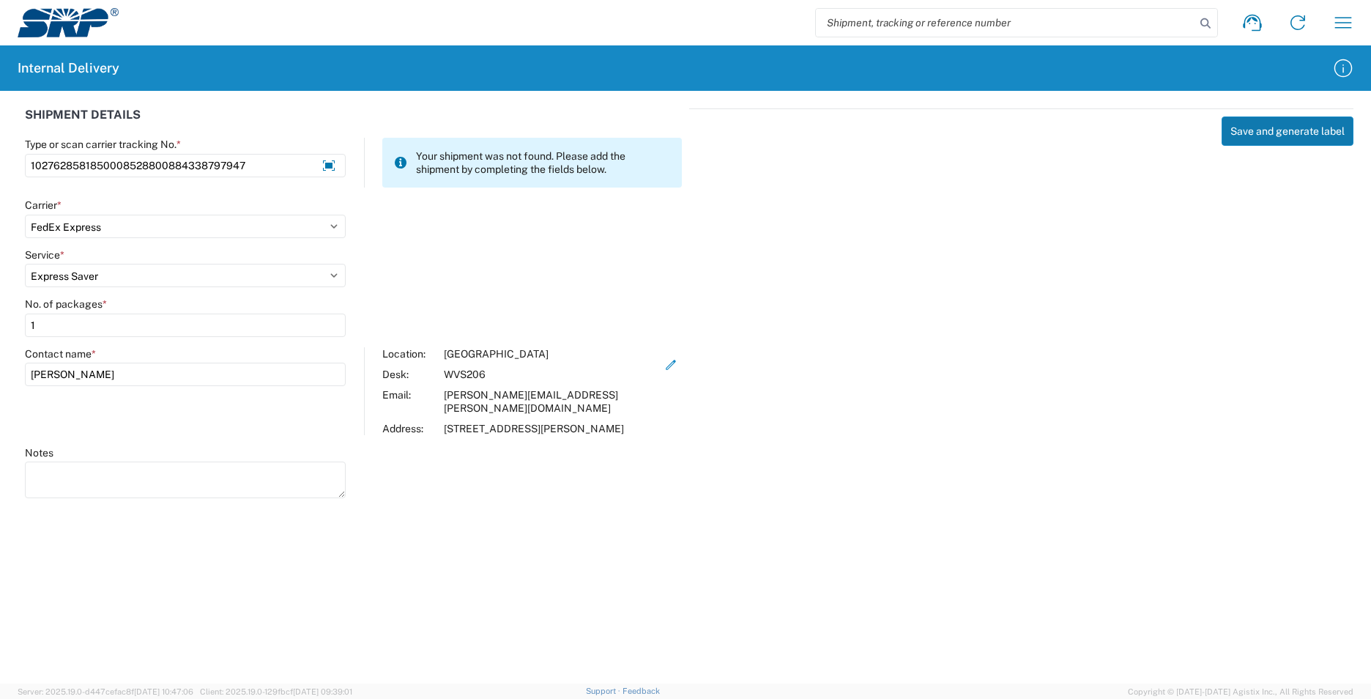
click at [1257, 129] on button "Save and generate label" at bounding box center [1288, 130] width 132 height 29
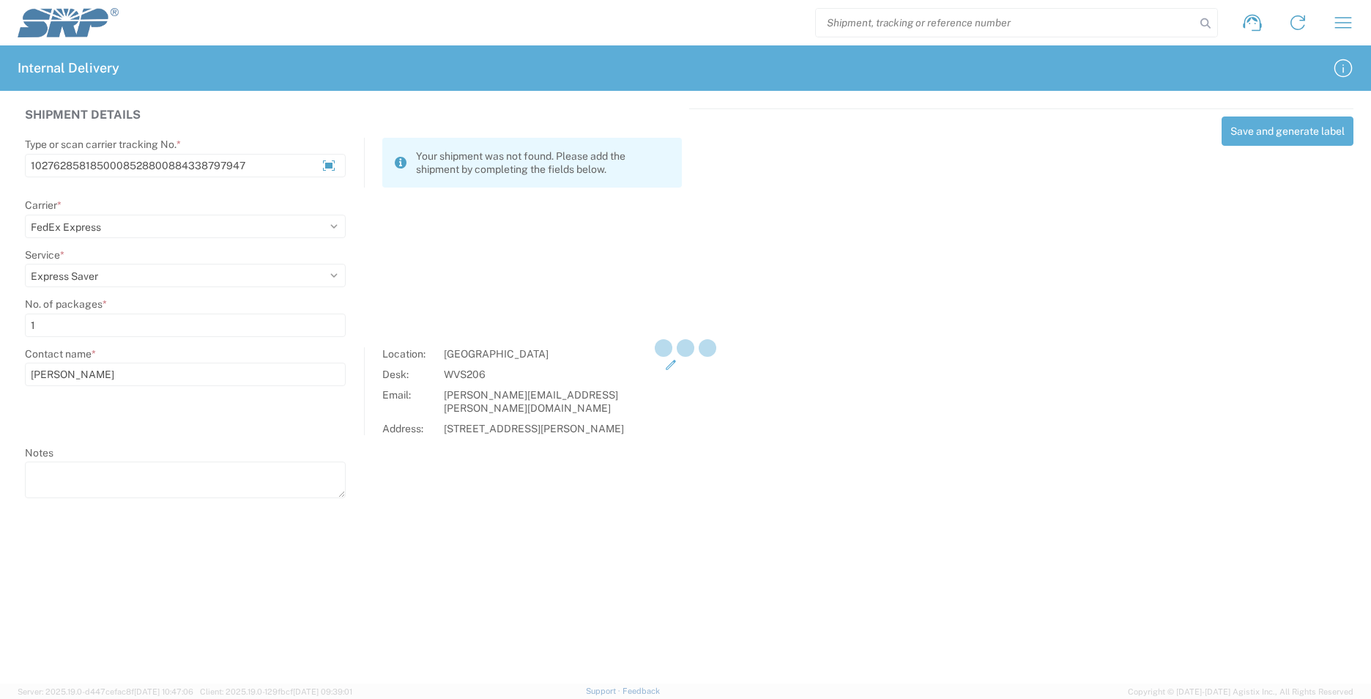
select select
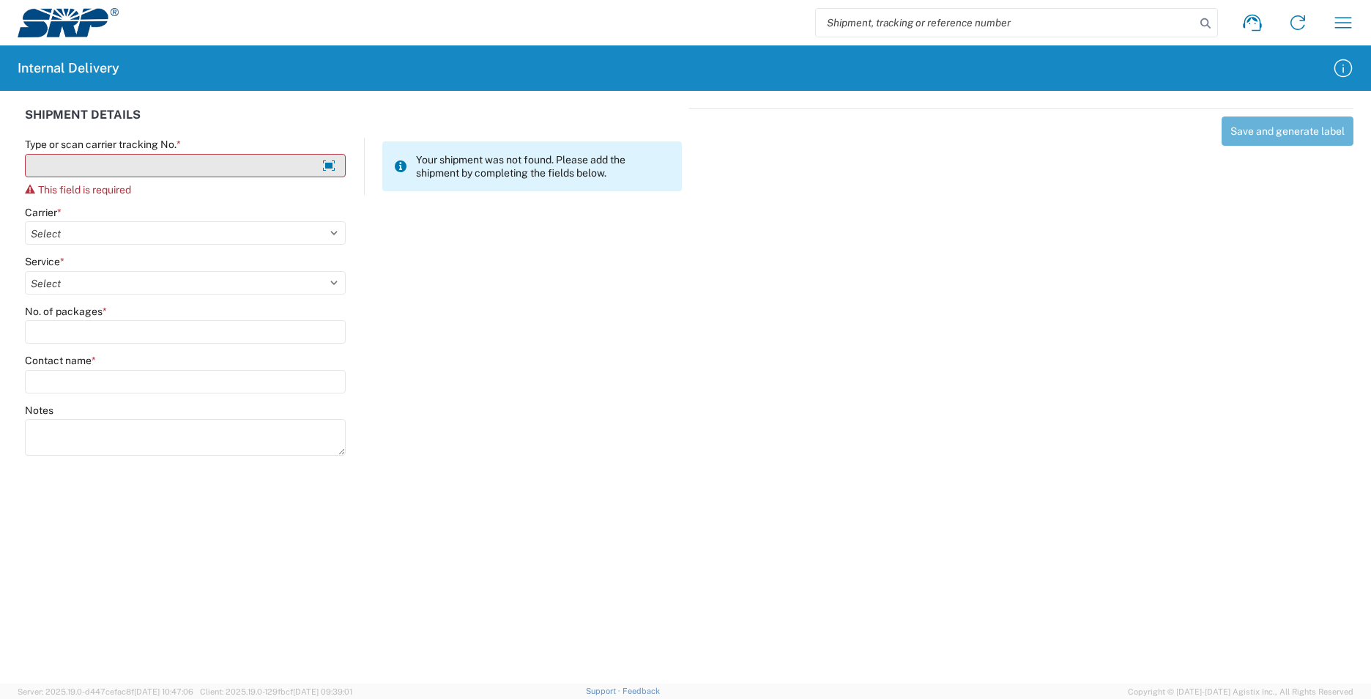
click at [295, 163] on input "Type or scan carrier tracking No. *" at bounding box center [185, 165] width 321 height 23
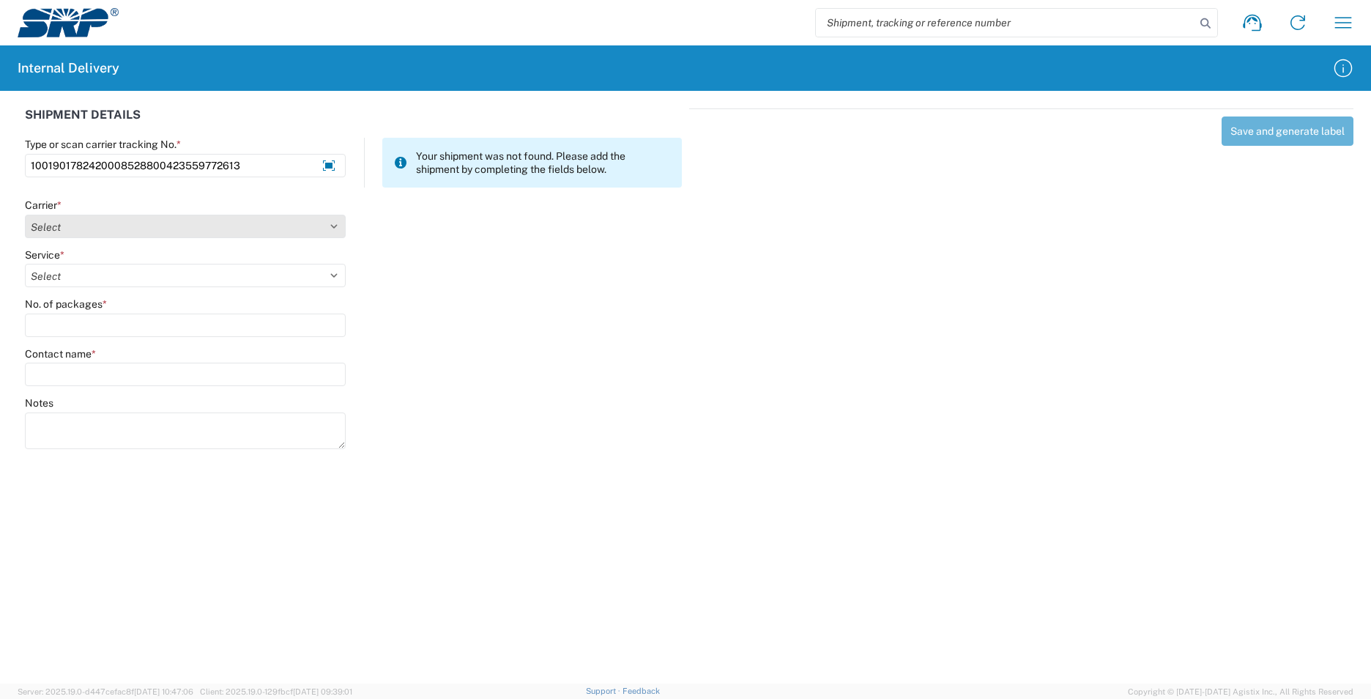
type input "1001901782420008528800423559772613"
click at [333, 223] on select "Select Amazon Logistics ATI Trucking BC Dimerco Logistics Empire Southwest FedE…" at bounding box center [185, 226] width 321 height 23
select select "5"
click at [25, 215] on select "Select Amazon Logistics ATI Trucking BC Dimerco Logistics Empire Southwest FedE…" at bounding box center [185, 226] width 321 height 23
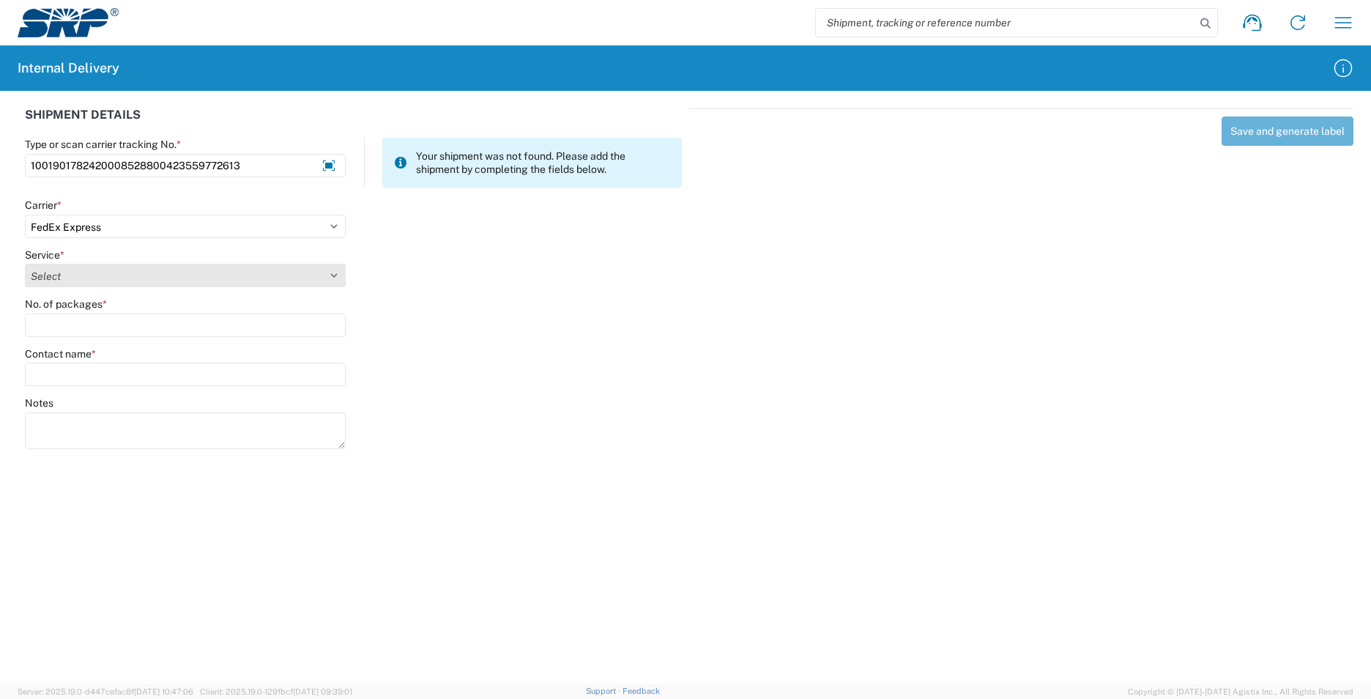
click at [331, 275] on select "Select 1Day Freight 2Day 2Day AM 2Day AM One Rate 2Day Freight 2Day One Rate 3 …" at bounding box center [185, 275] width 321 height 23
select select "7"
click at [25, 264] on select "Select 1Day Freight 2Day 2Day AM 2Day AM One Rate 2Day Freight 2Day One Rate 3 …" at bounding box center [185, 275] width 321 height 23
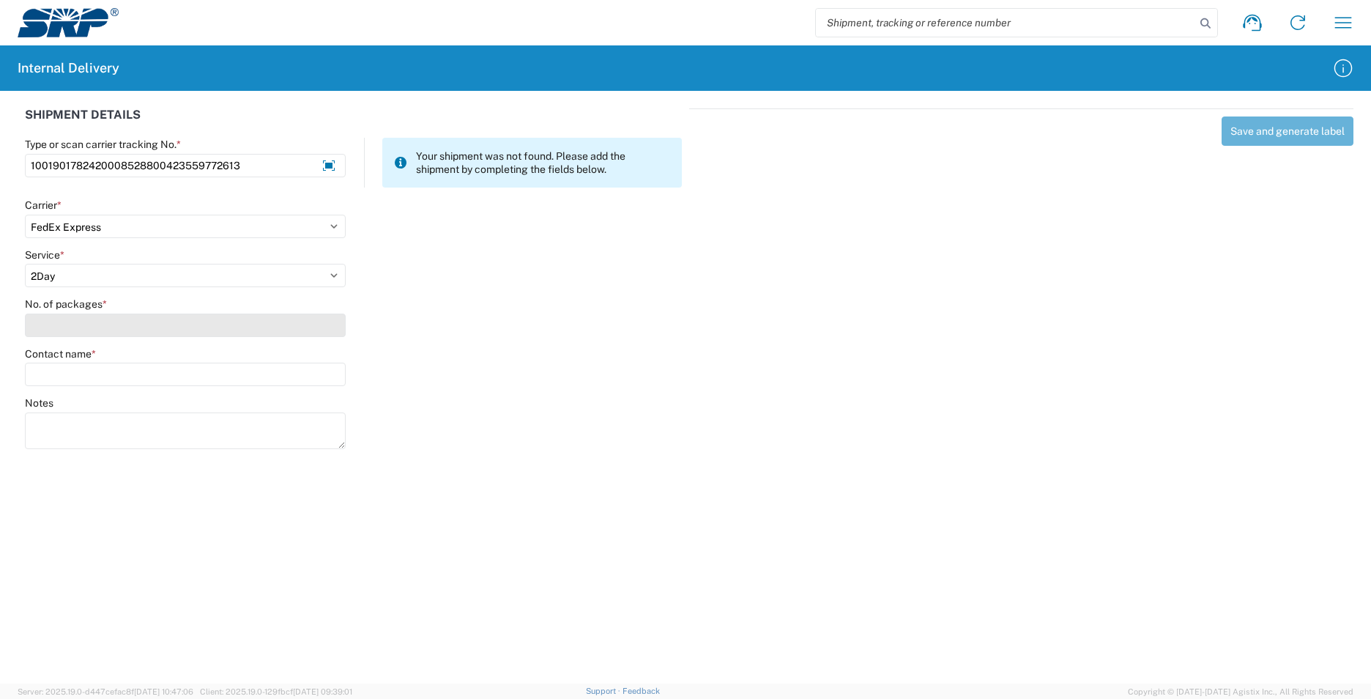
click at [95, 326] on input "No. of packages *" at bounding box center [185, 325] width 321 height 23
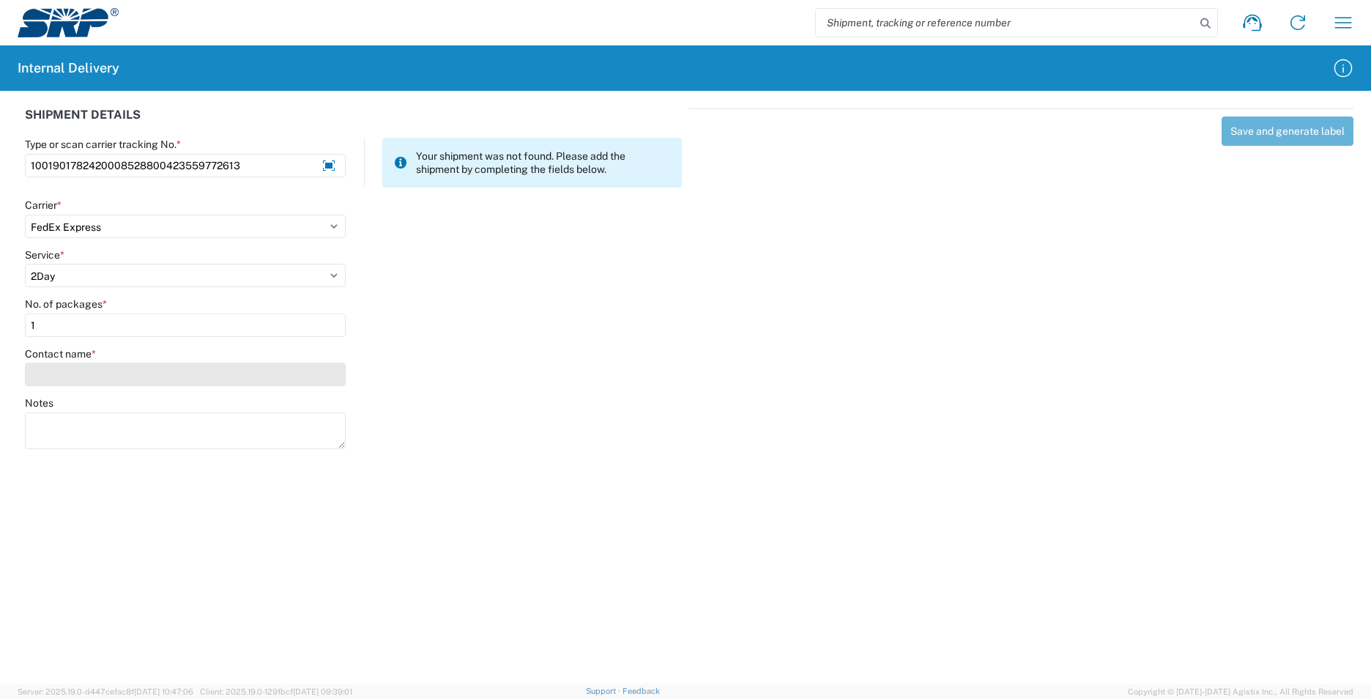
type input "1"
click at [122, 376] on input "Contact name *" at bounding box center [185, 374] width 321 height 23
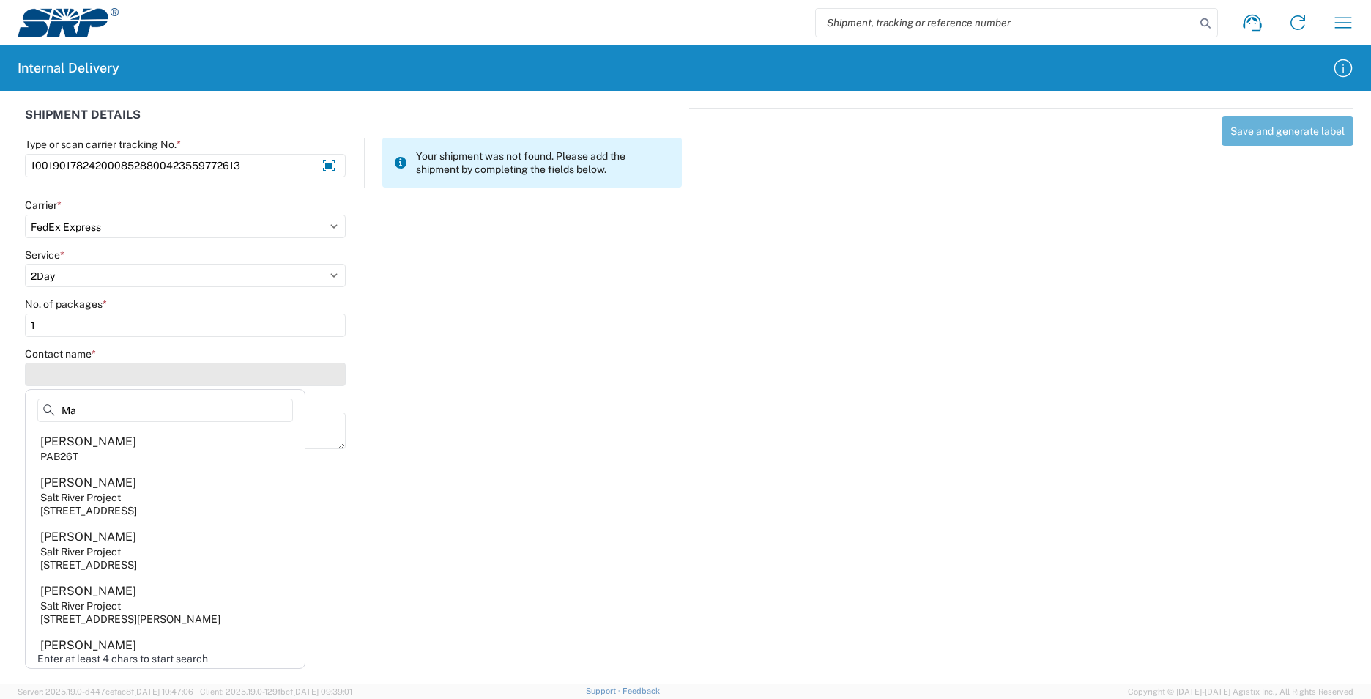
type input "M"
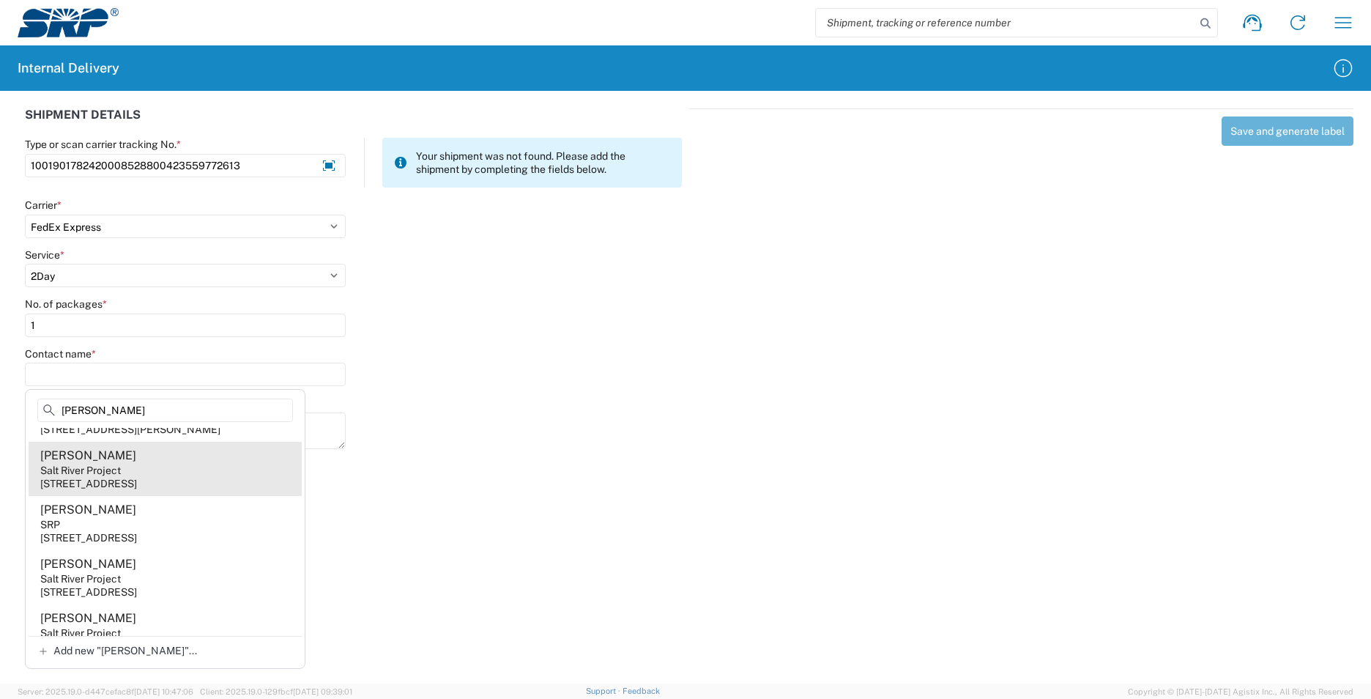
scroll to position [147, 0]
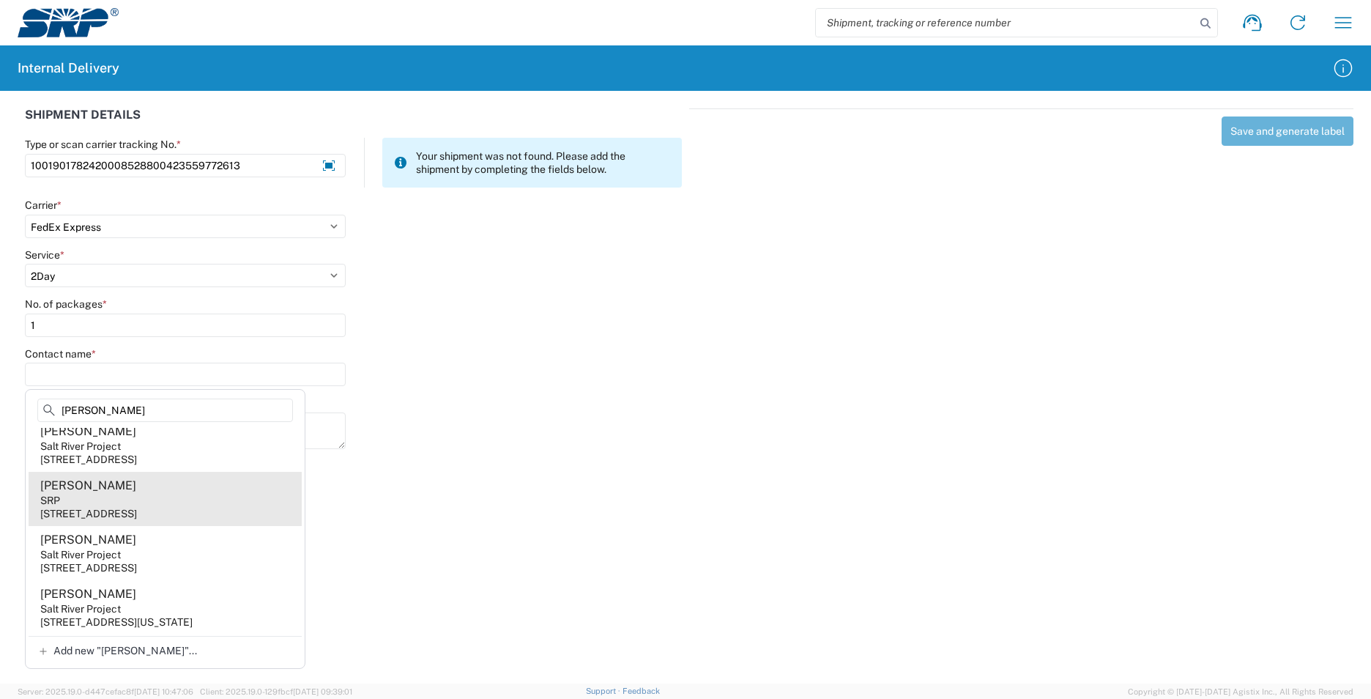
type input "[PERSON_NAME]"
click at [196, 517] on agx-address-suggestion-item "[PERSON_NAME] SRP [STREET_ADDRESS]" at bounding box center [165, 499] width 273 height 54
type input "[PERSON_NAME]"
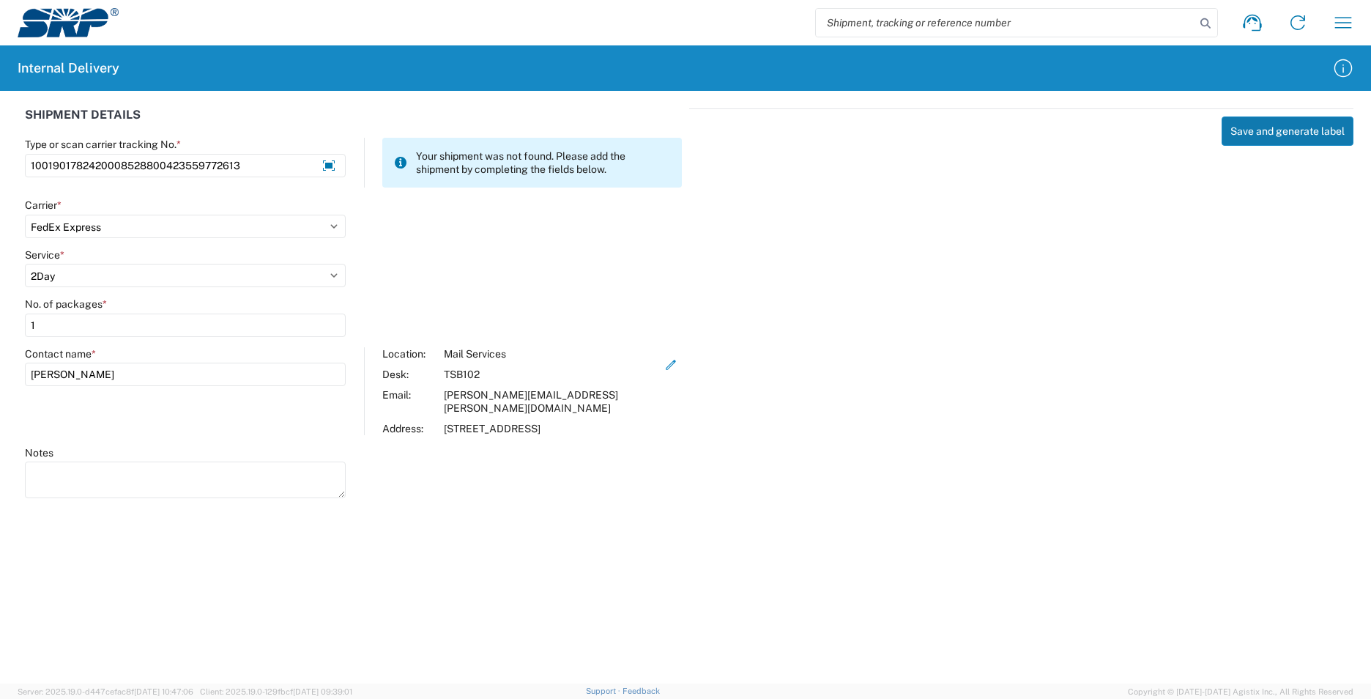
click at [1264, 137] on button "Save and generate label" at bounding box center [1288, 130] width 132 height 29
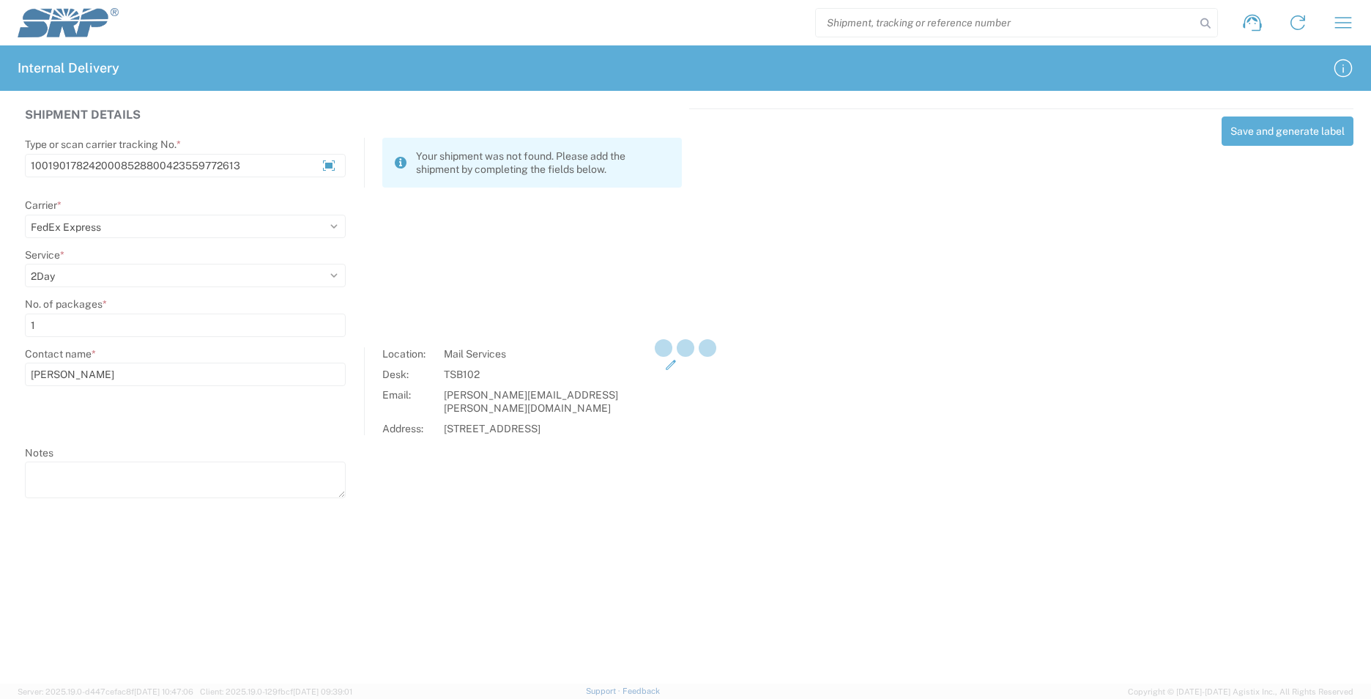
select select
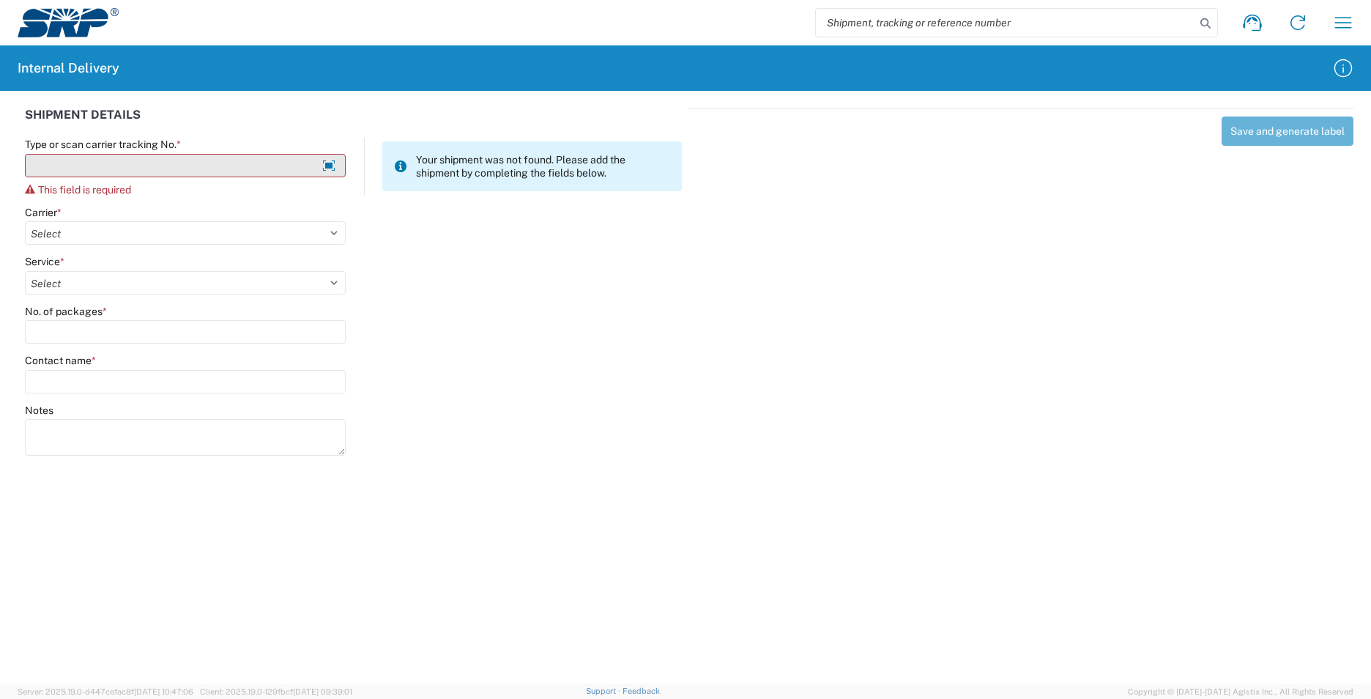
click at [228, 170] on input "Type or scan carrier tracking No. *" at bounding box center [185, 165] width 321 height 23
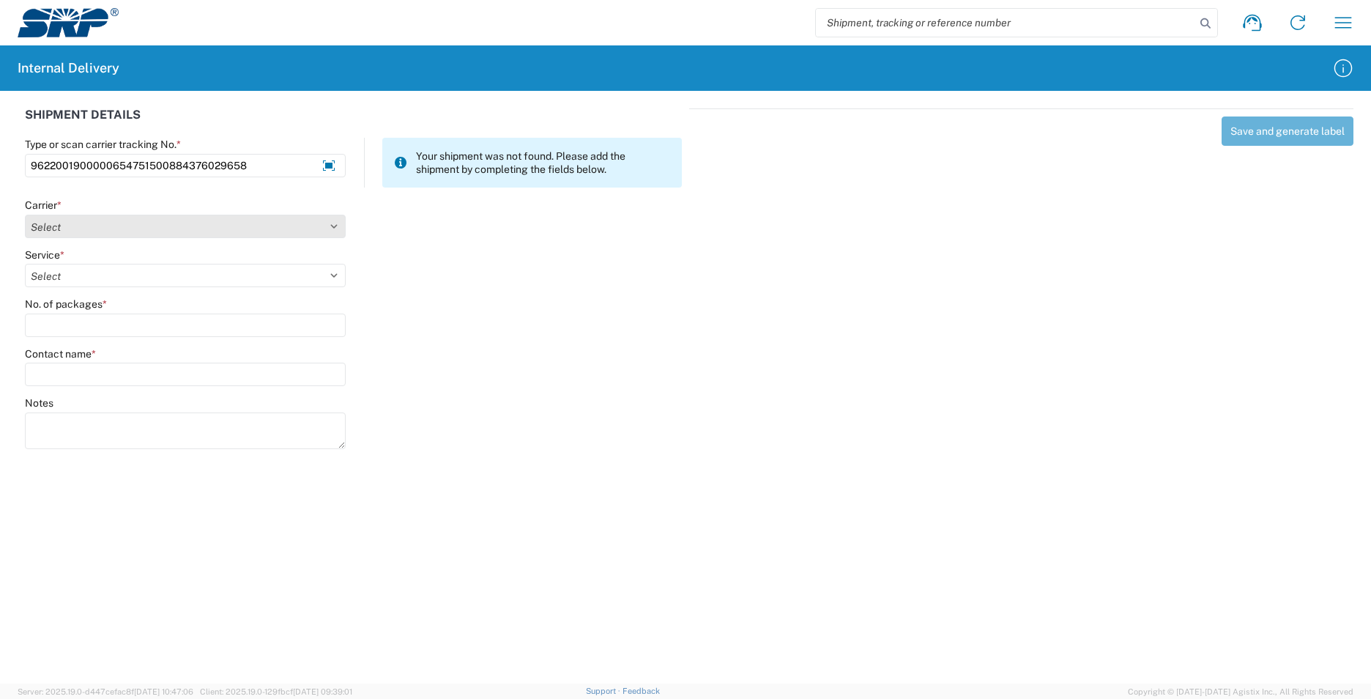
type input "9622001900000654751500884376029658"
click at [333, 231] on select "Select Amazon Logistics ATI Trucking BC Dimerco Logistics Empire Southwest FedE…" at bounding box center [185, 226] width 321 height 23
select select "5"
click at [25, 215] on select "Select Amazon Logistics ATI Trucking BC Dimerco Logistics Empire Southwest FedE…" at bounding box center [185, 226] width 321 height 23
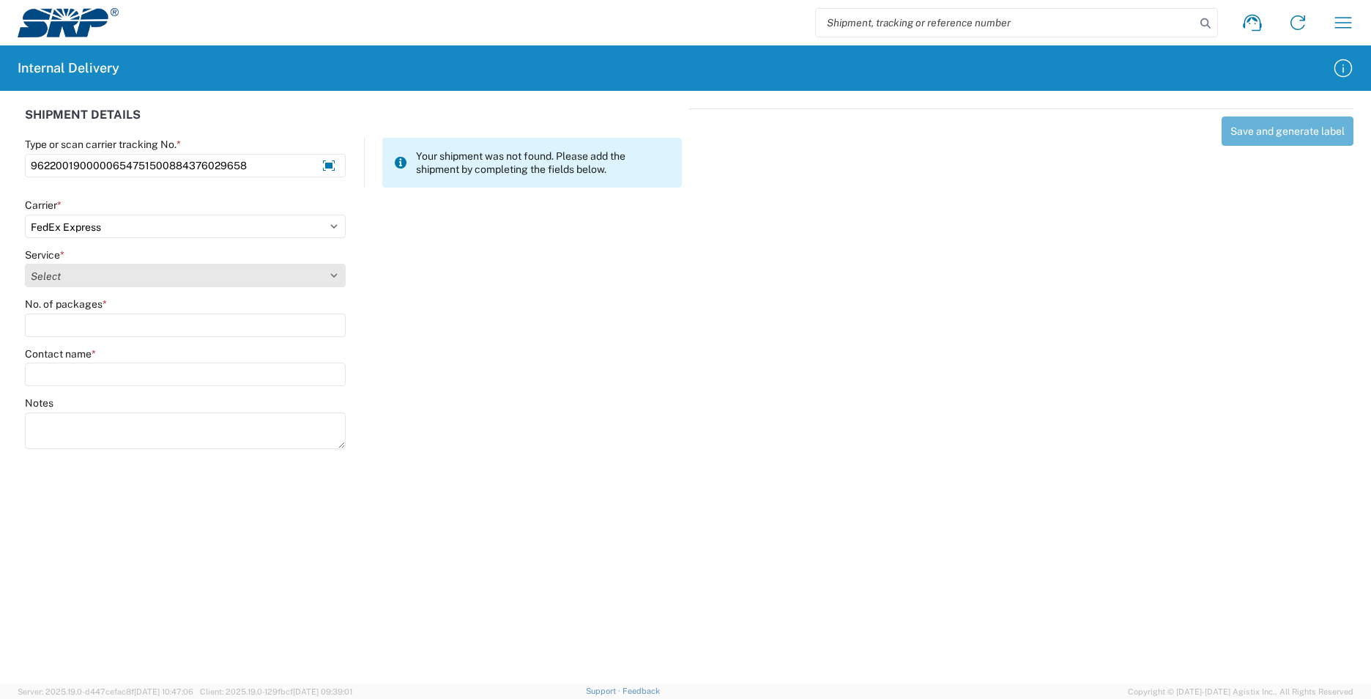
click at [336, 276] on select "Select 1Day Freight 2Day 2Day AM 2Day AM One Rate 2Day Freight 2Day One Rate 3 …" at bounding box center [185, 275] width 321 height 23
select select "12"
click at [25, 264] on select "Select 1Day Freight 2Day 2Day AM 2Day AM One Rate 2Day Freight 2Day One Rate 3 …" at bounding box center [185, 275] width 321 height 23
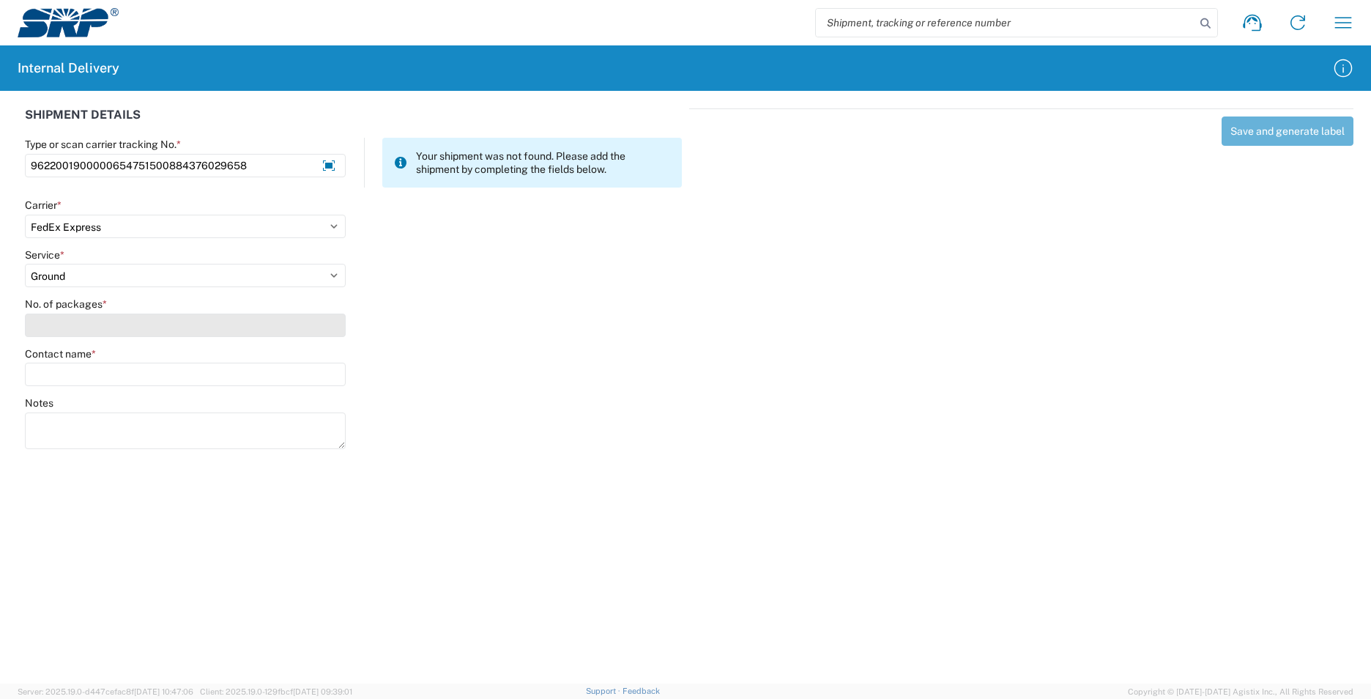
click at [125, 330] on input "No. of packages *" at bounding box center [185, 325] width 321 height 23
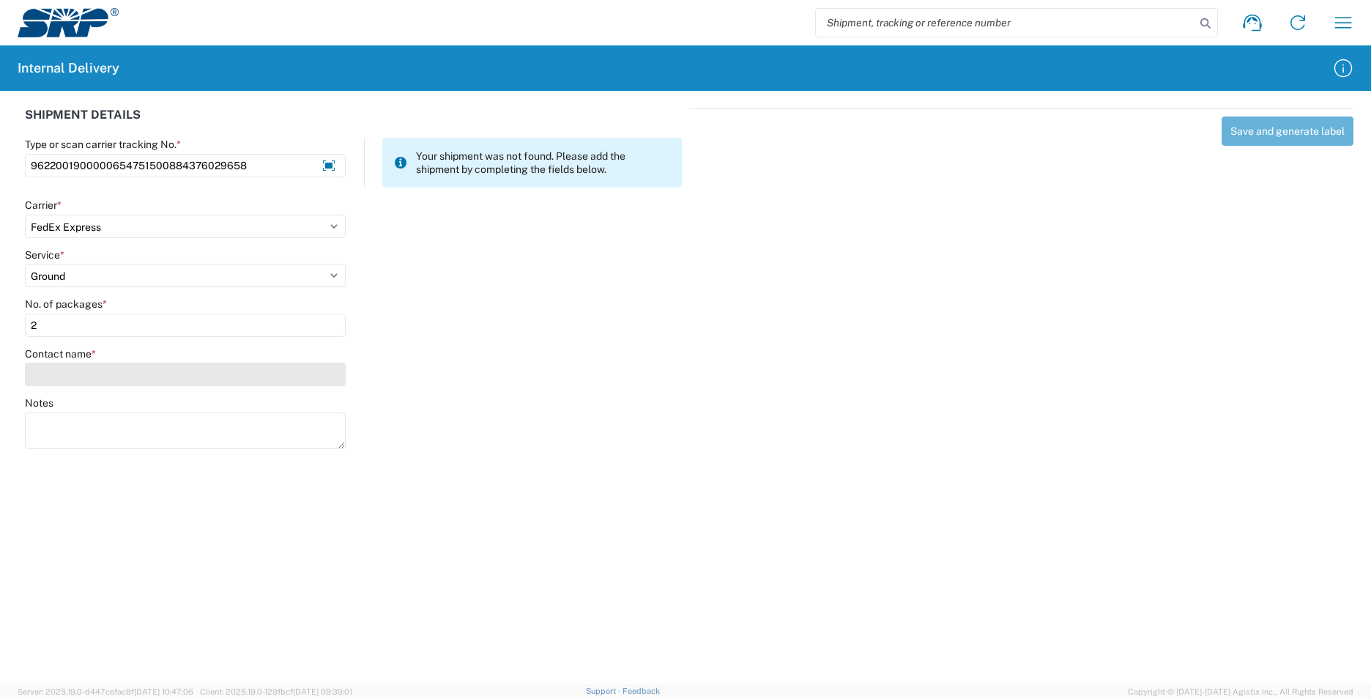
type input "2"
drag, startPoint x: 138, startPoint y: 379, endPoint x: 130, endPoint y: 368, distance: 13.2
click at [138, 377] on input "Contact name *" at bounding box center [185, 374] width 321 height 23
type input "T"
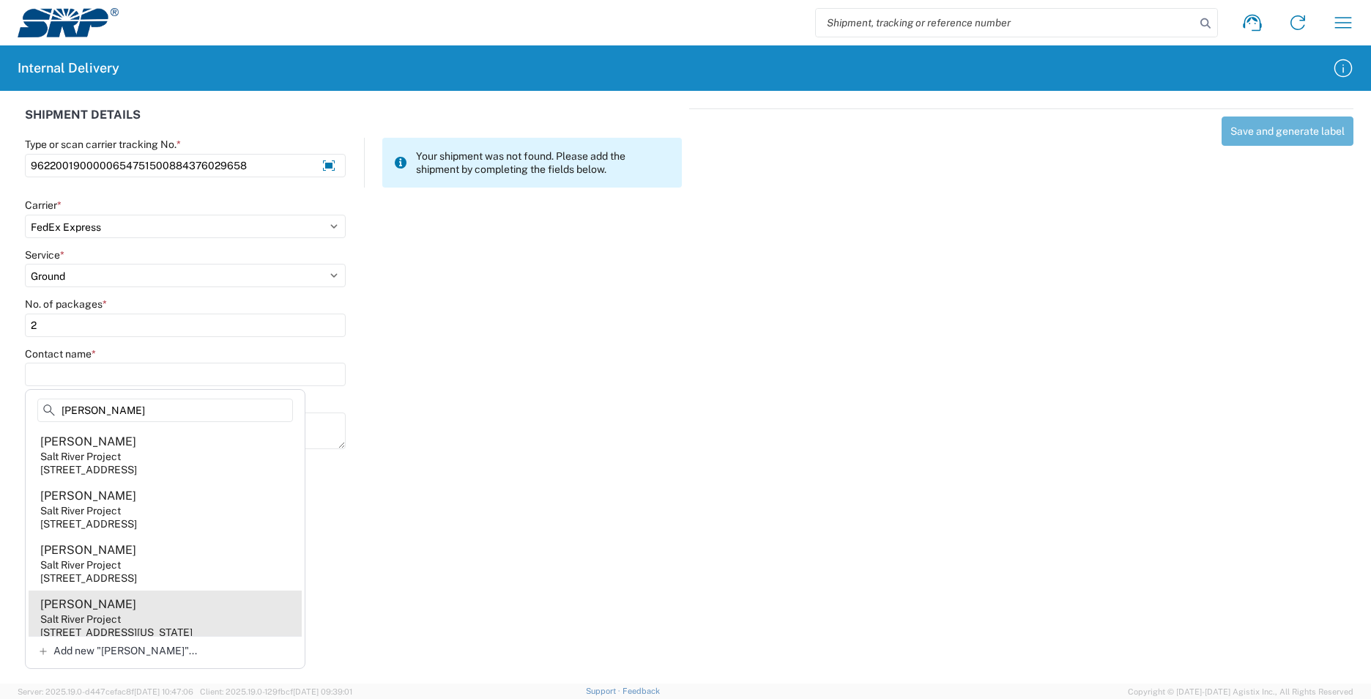
type input "[PERSON_NAME]"
click at [156, 606] on agx-address-suggestion-item "[PERSON_NAME] Salt River Project [STREET_ADDRESS][US_STATE]" at bounding box center [165, 617] width 273 height 54
type input "[PERSON_NAME]"
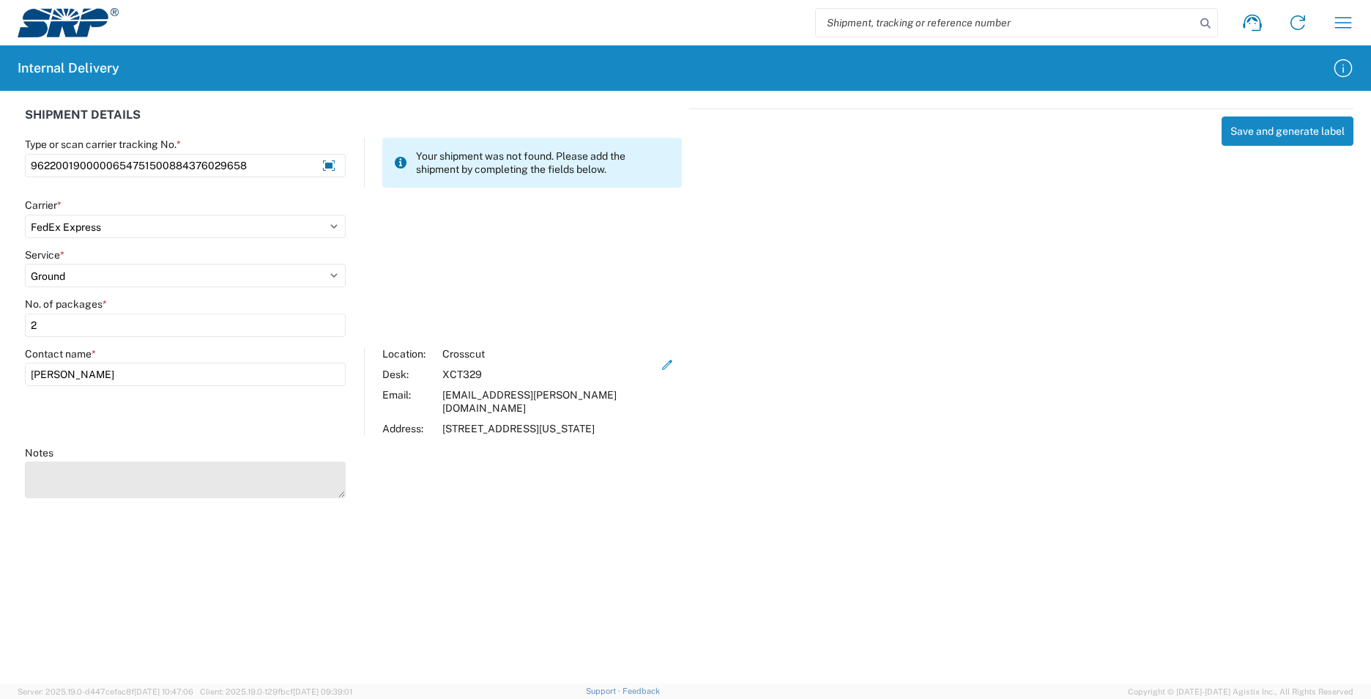
click at [122, 487] on textarea "Notes" at bounding box center [185, 480] width 321 height 37
type textarea "9622001900000654751500884376059098"
click at [1276, 141] on button "Save and generate label" at bounding box center [1288, 130] width 132 height 29
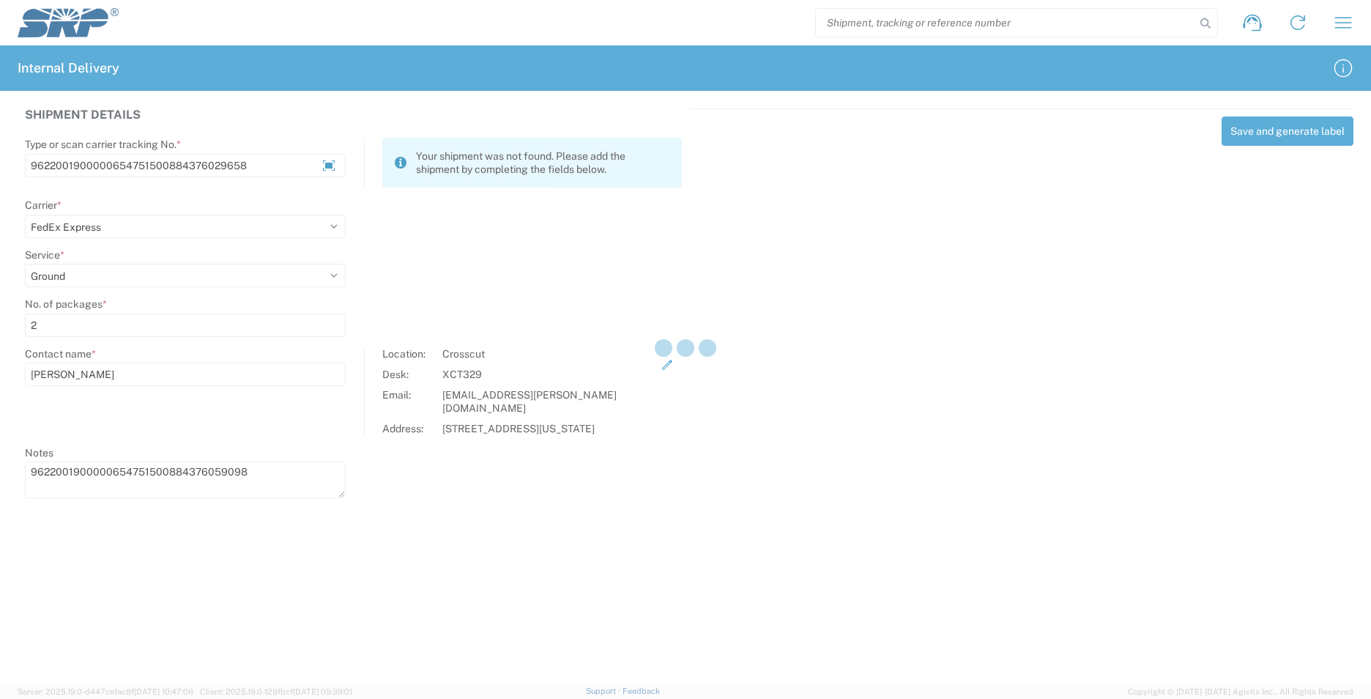
select select
